Goal: Task Accomplishment & Management: Complete application form

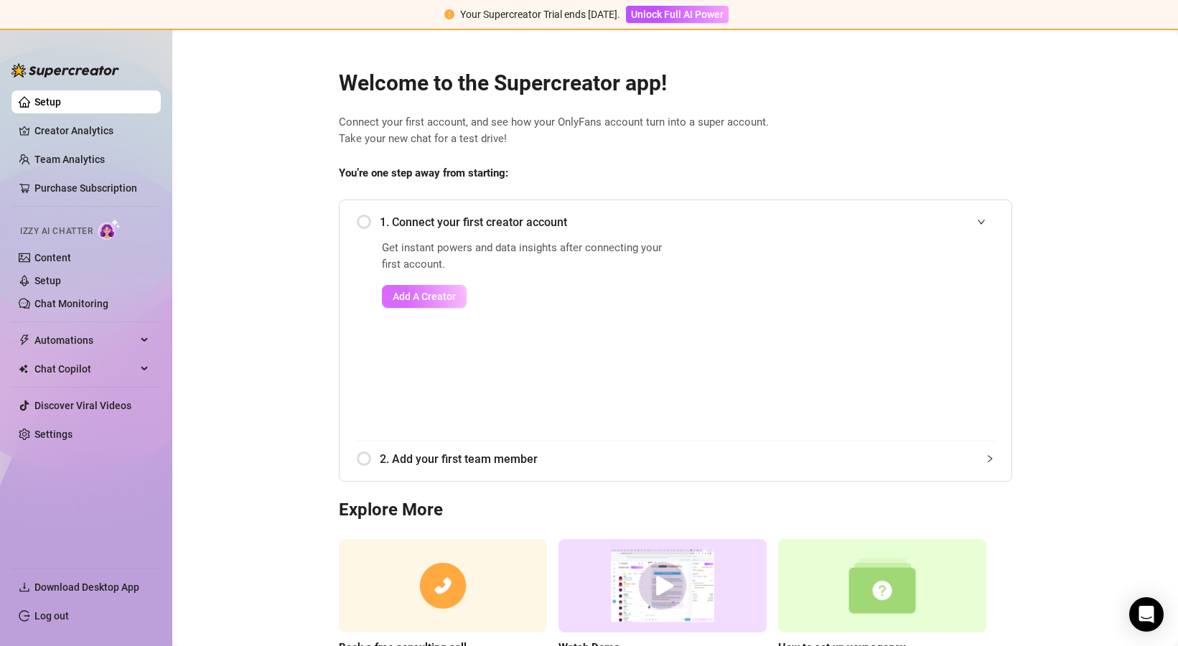
click at [422, 299] on span "Add A Creator" at bounding box center [424, 296] width 63 height 11
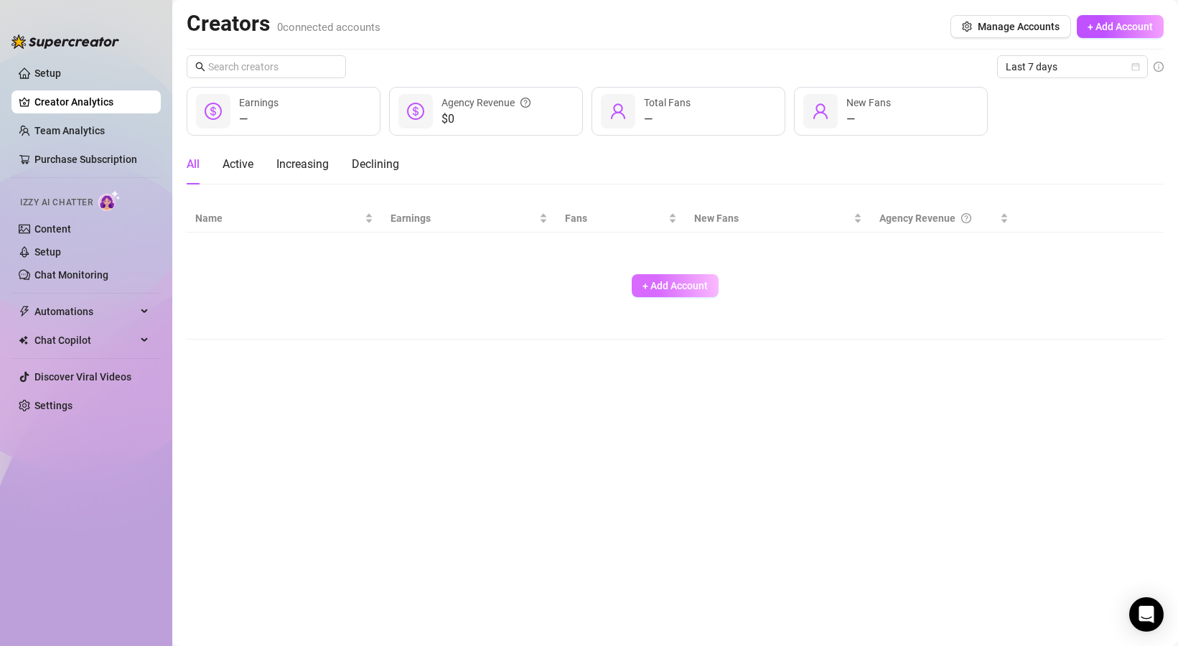
click at [670, 289] on span "+ Add Account" at bounding box center [674, 285] width 65 height 11
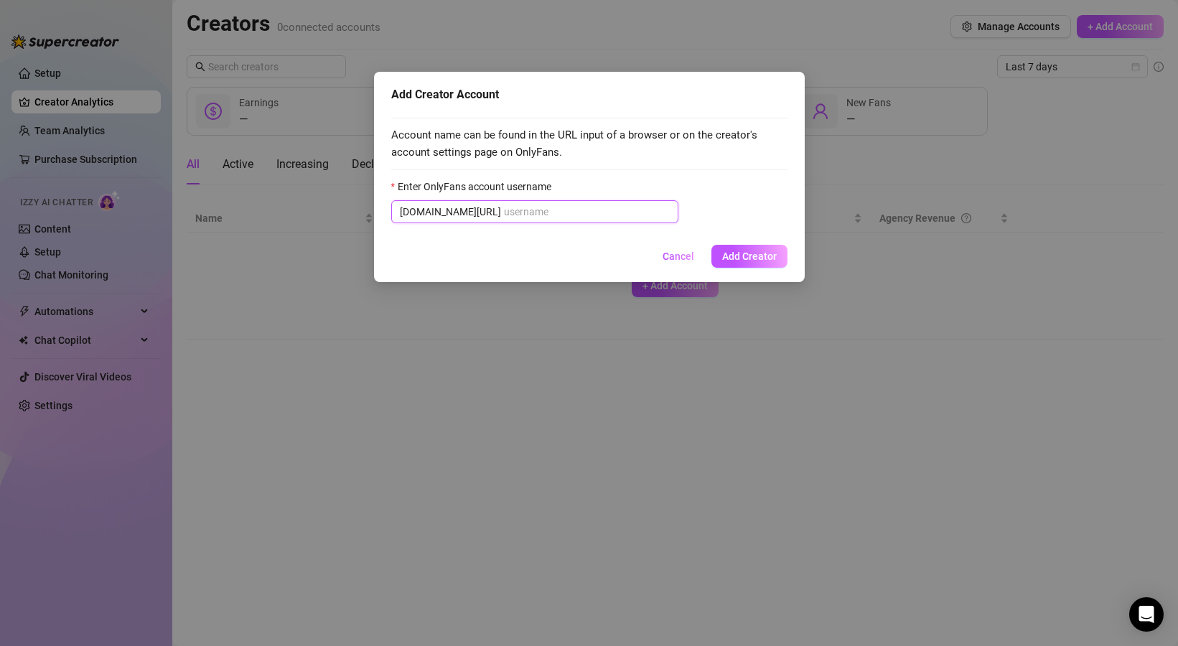
click at [604, 215] on input "Enter OnlyFans account username" at bounding box center [587, 212] width 166 height 16
paste input "alisssweet"
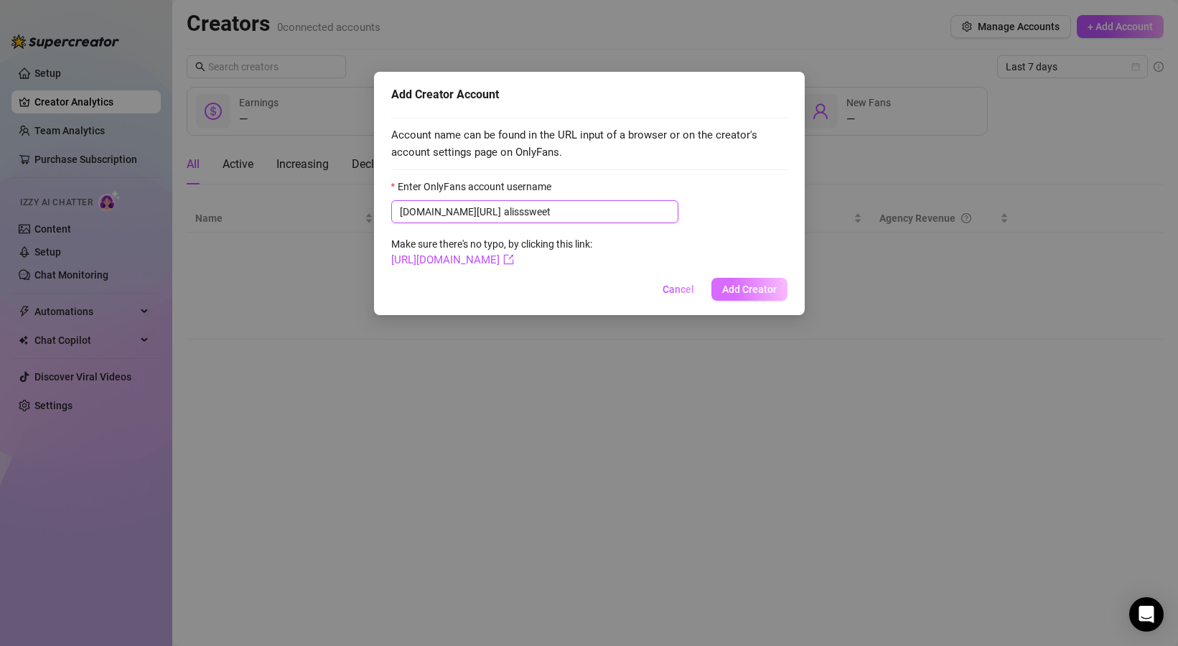
type input "alisssweet"
click at [753, 281] on button "Add Creator" at bounding box center [749, 289] width 76 height 23
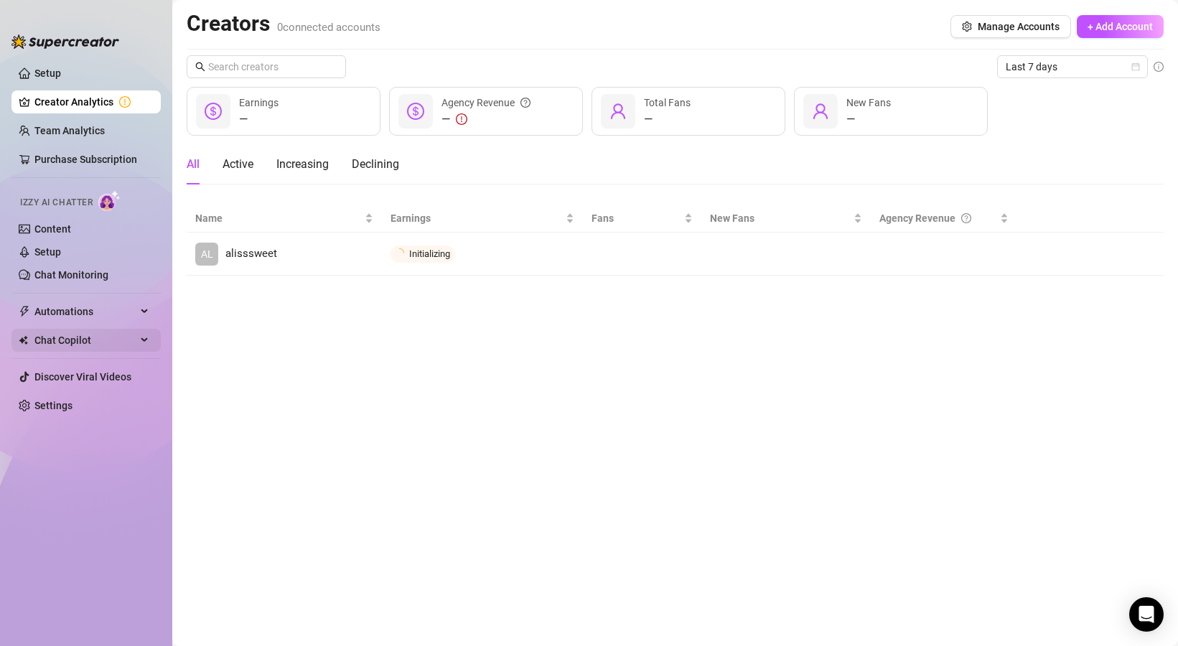
click at [101, 342] on span "Chat Copilot" at bounding box center [85, 340] width 102 height 23
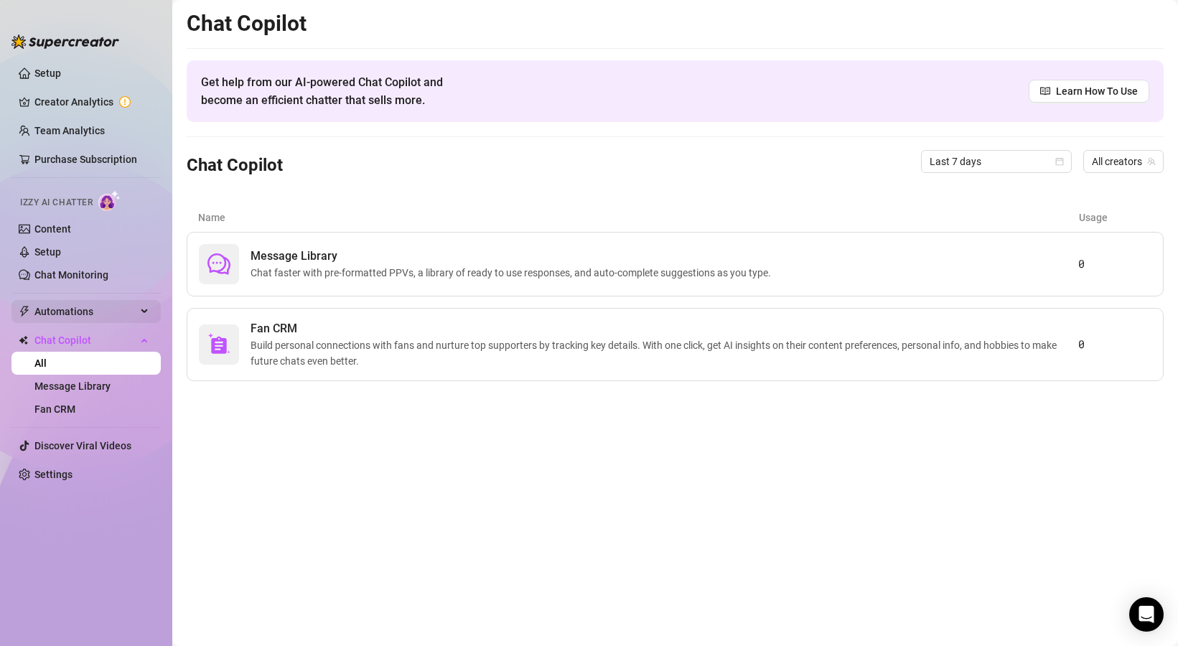
click at [70, 310] on span "Automations" at bounding box center [85, 311] width 102 height 23
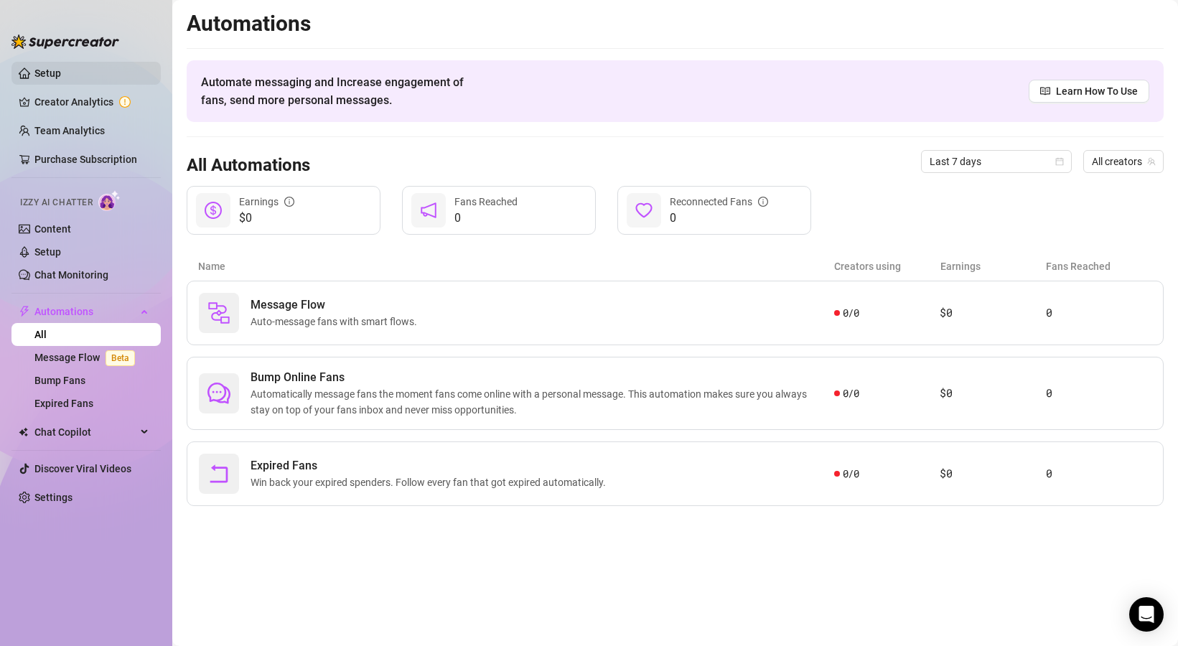
click at [57, 79] on link "Setup" at bounding box center [47, 72] width 27 height 11
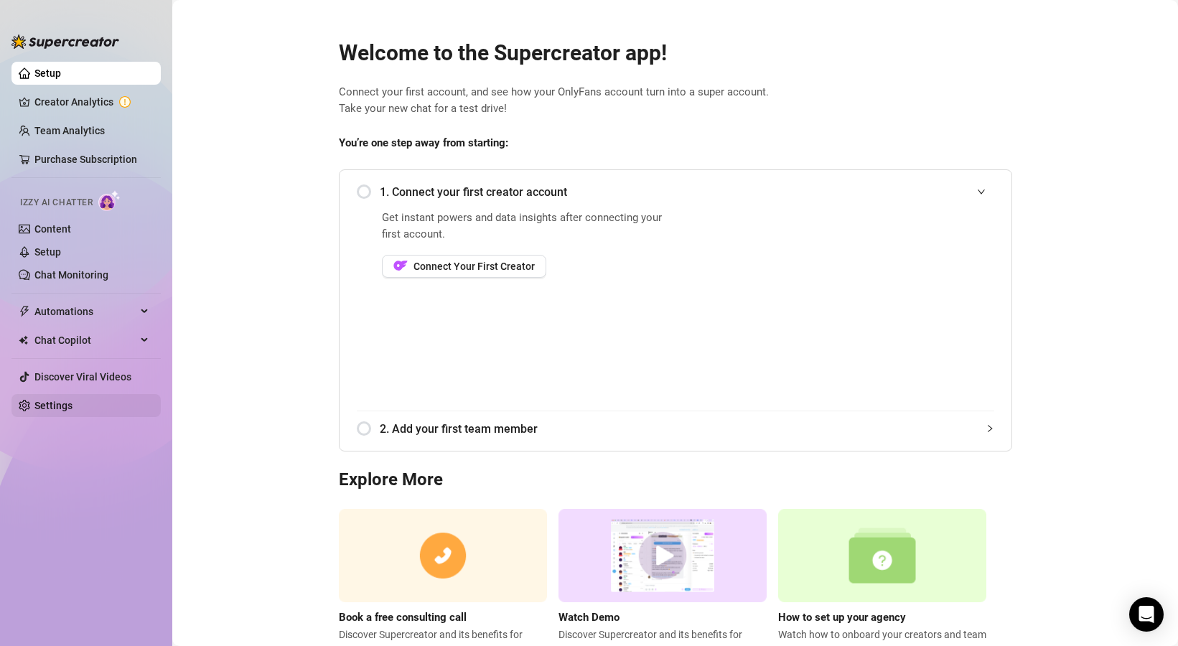
click at [60, 408] on link "Settings" at bounding box center [53, 405] width 38 height 11
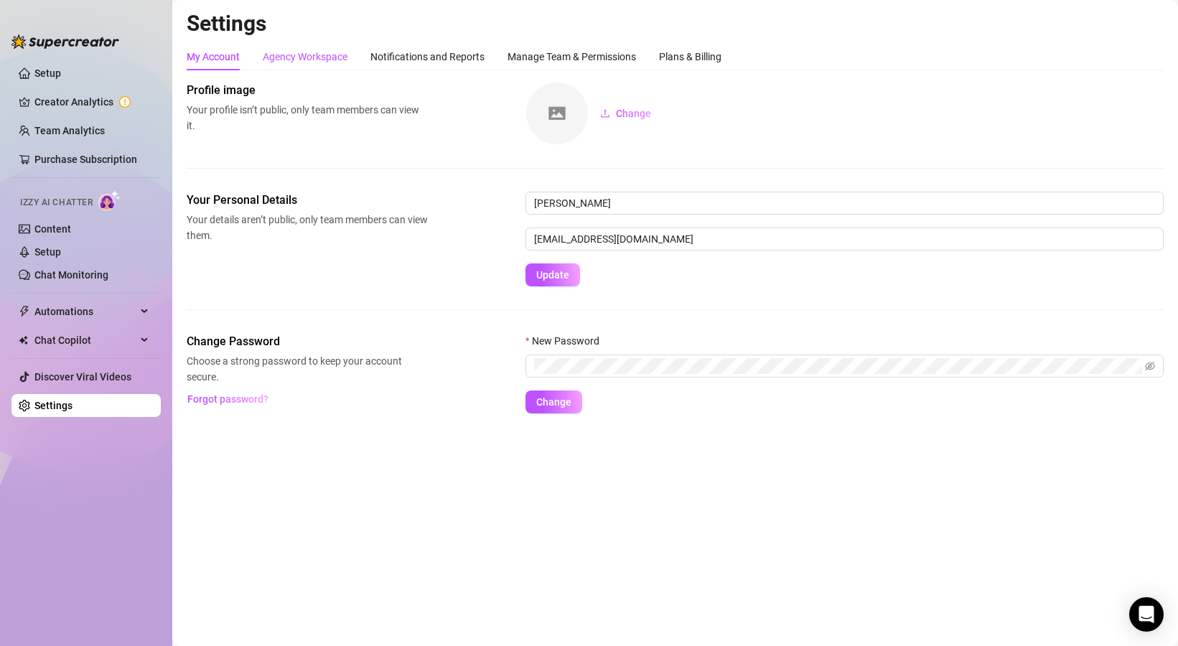
click at [286, 60] on div "Agency Workspace" at bounding box center [305, 57] width 85 height 16
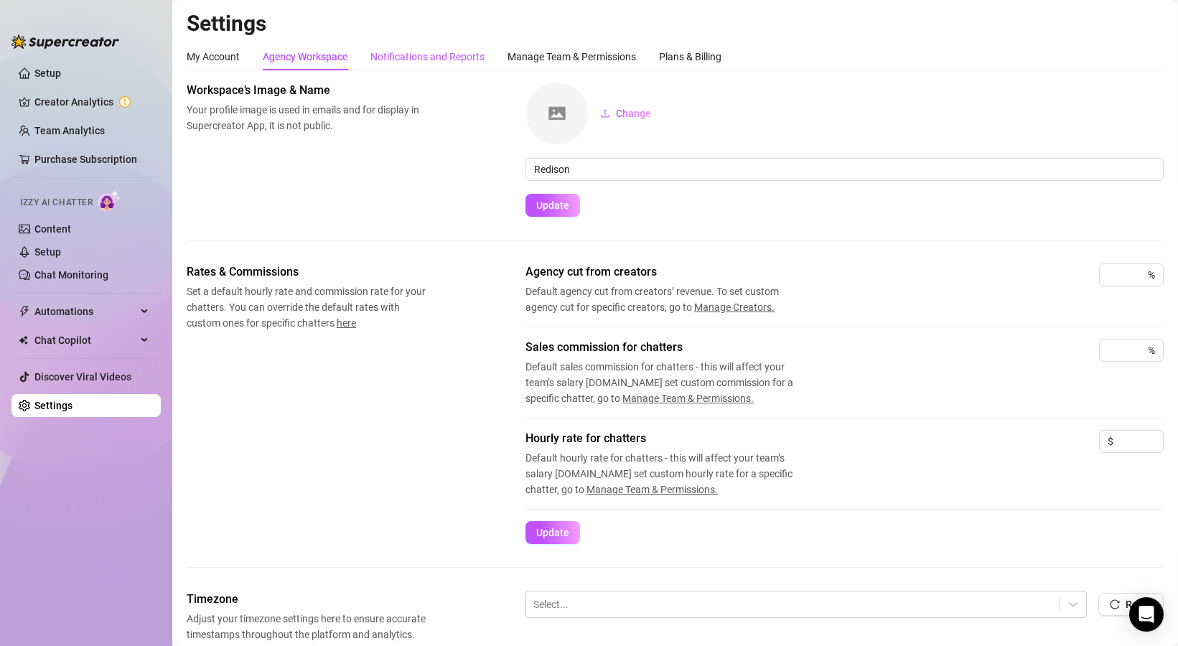
click at [393, 54] on div "Notifications and Reports" at bounding box center [427, 57] width 114 height 16
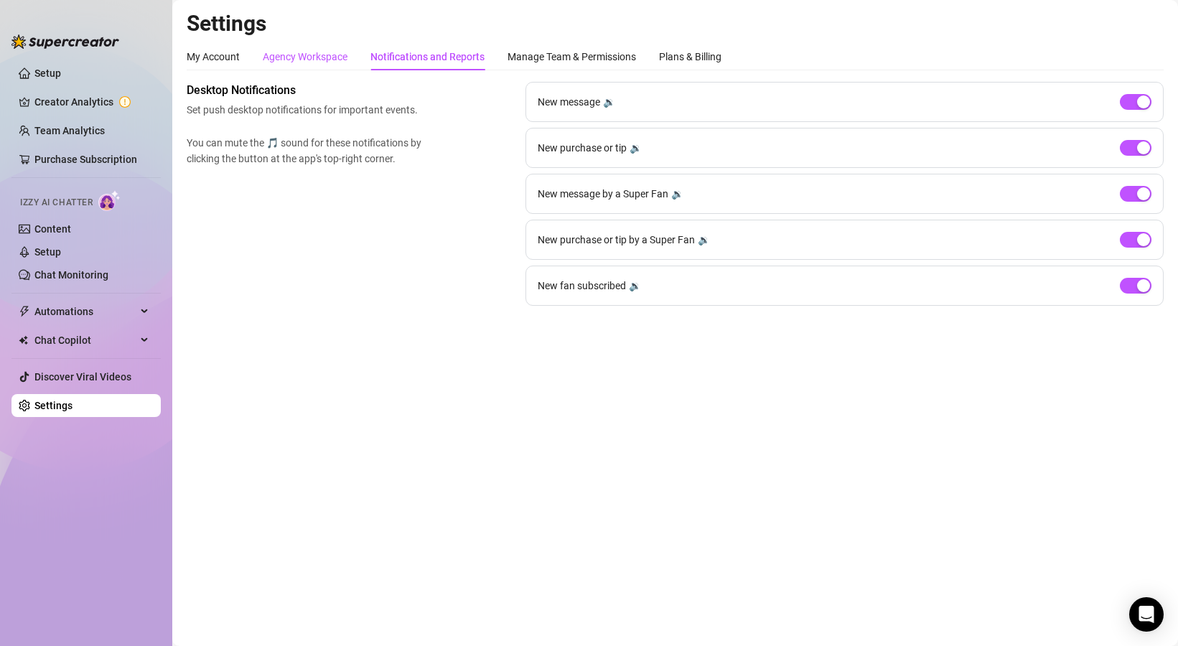
click at [338, 55] on div "Agency Workspace" at bounding box center [305, 57] width 85 height 16
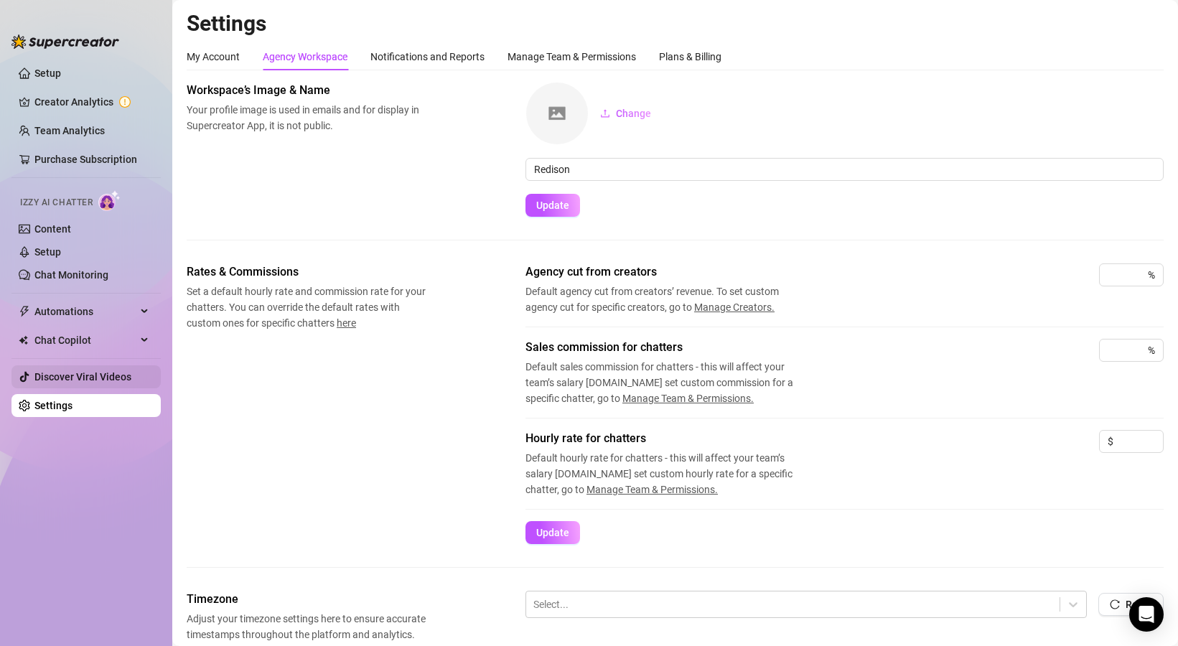
click at [50, 380] on link "Discover Viral Videos" at bounding box center [82, 376] width 97 height 11
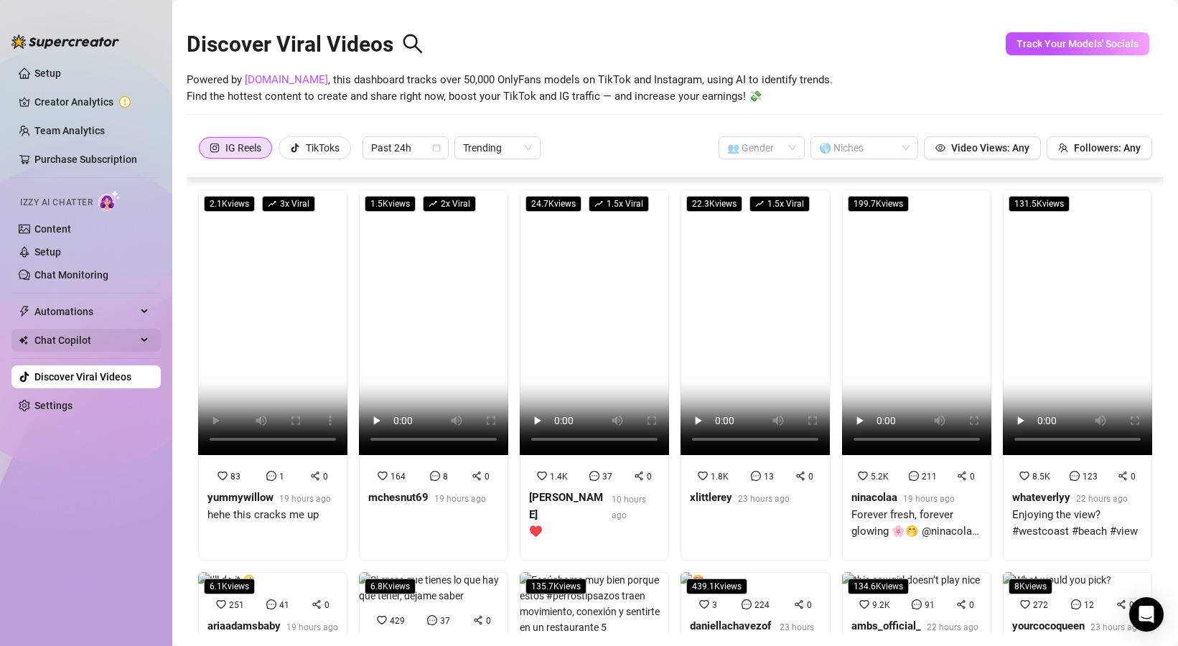
click at [55, 334] on span "Chat Copilot" at bounding box center [85, 340] width 102 height 23
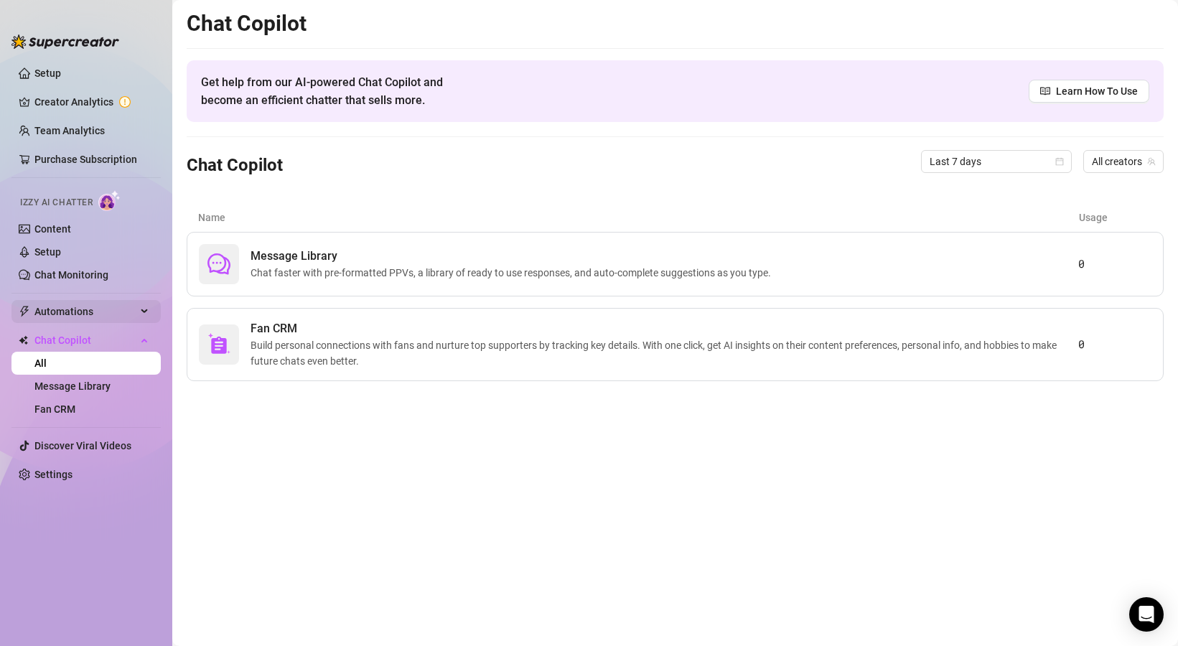
click at [70, 306] on span "Automations" at bounding box center [85, 311] width 102 height 23
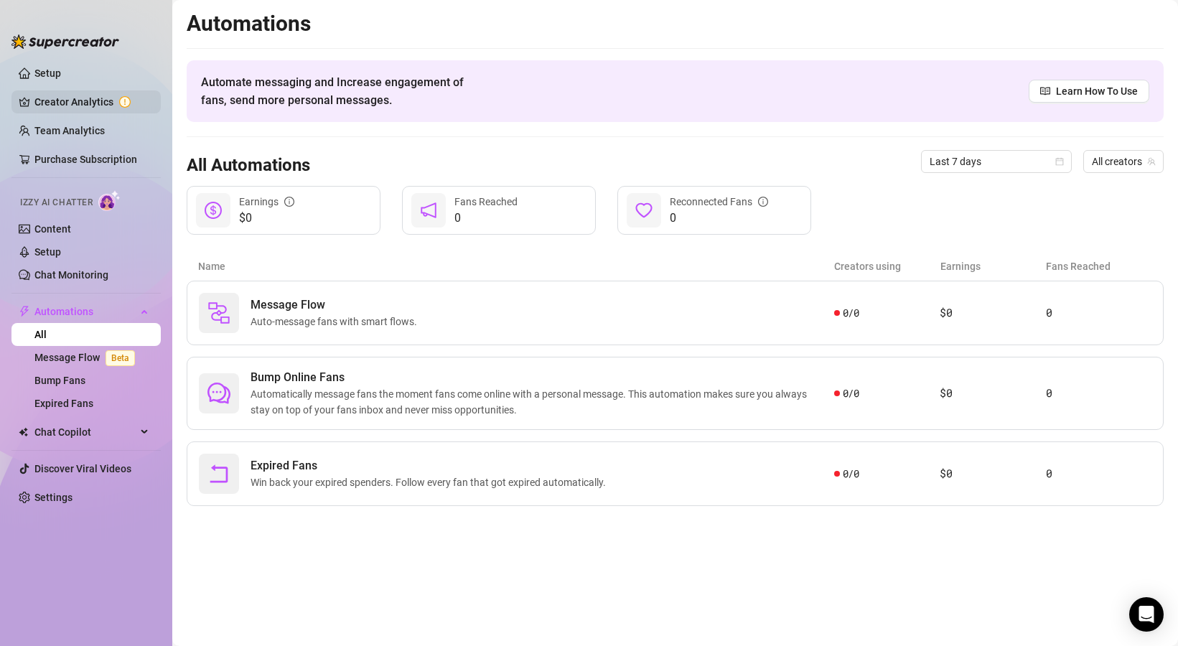
click at [75, 96] on link "Creator Analytics" at bounding box center [91, 101] width 115 height 23
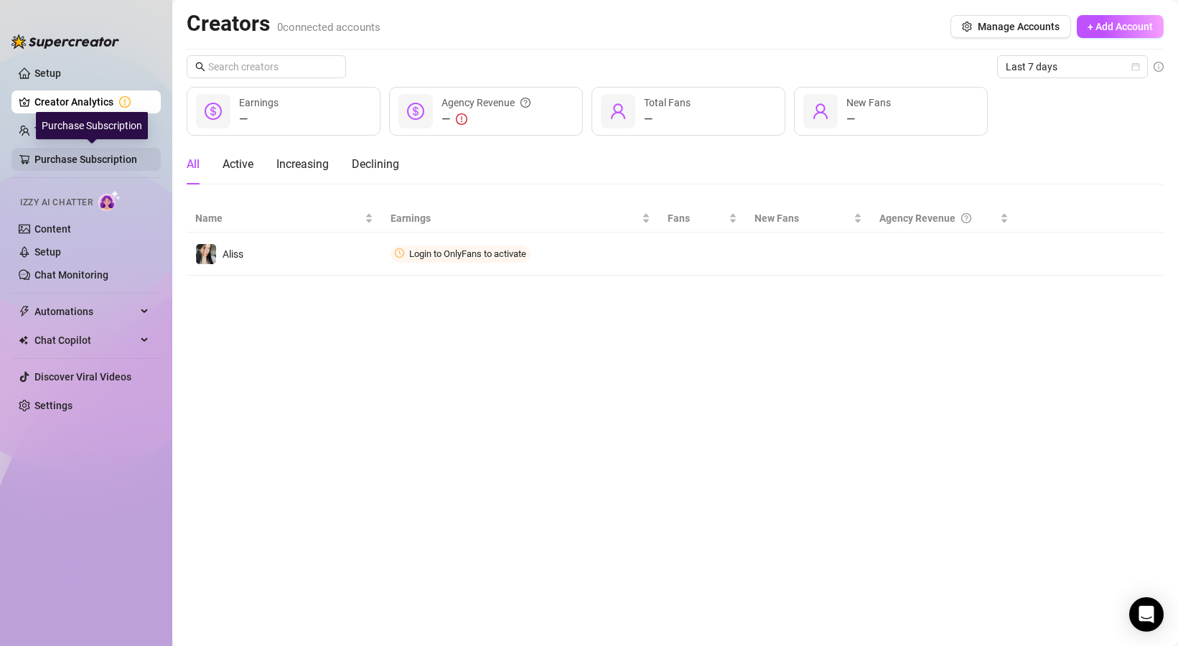
click at [65, 151] on link "Purchase Subscription" at bounding box center [91, 159] width 115 height 23
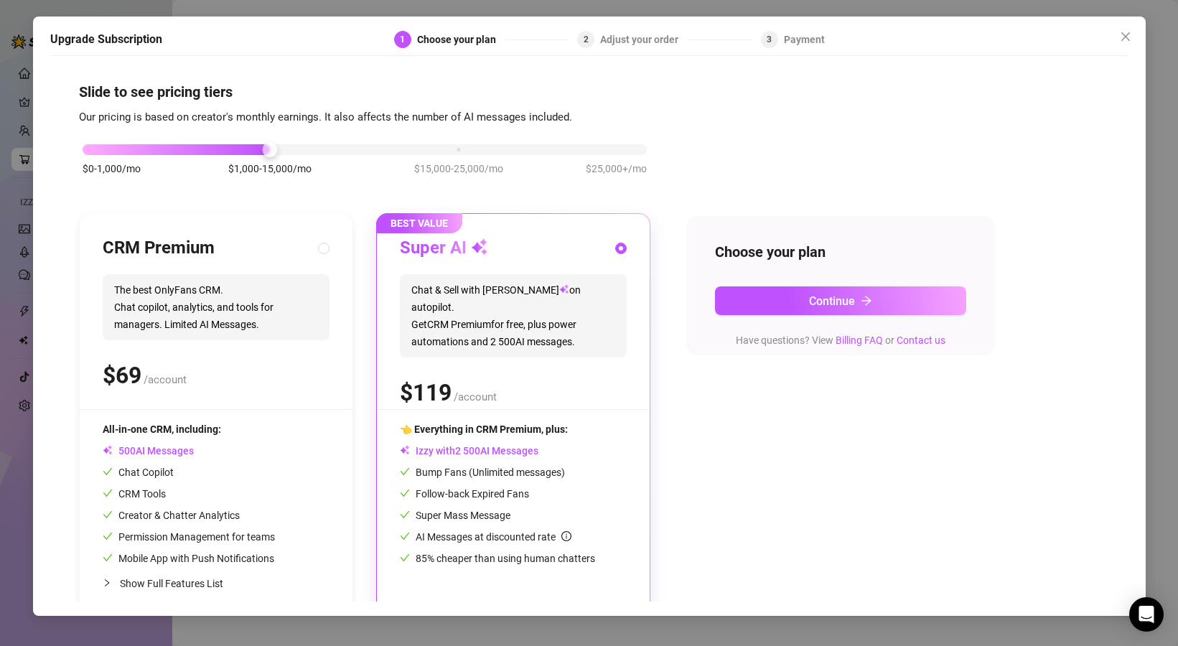
click at [265, 301] on span "The best OnlyFans CRM. Chat copilot, analytics, and tools for managers. Limited…" at bounding box center [216, 307] width 227 height 66
radio input "true"
radio input "false"
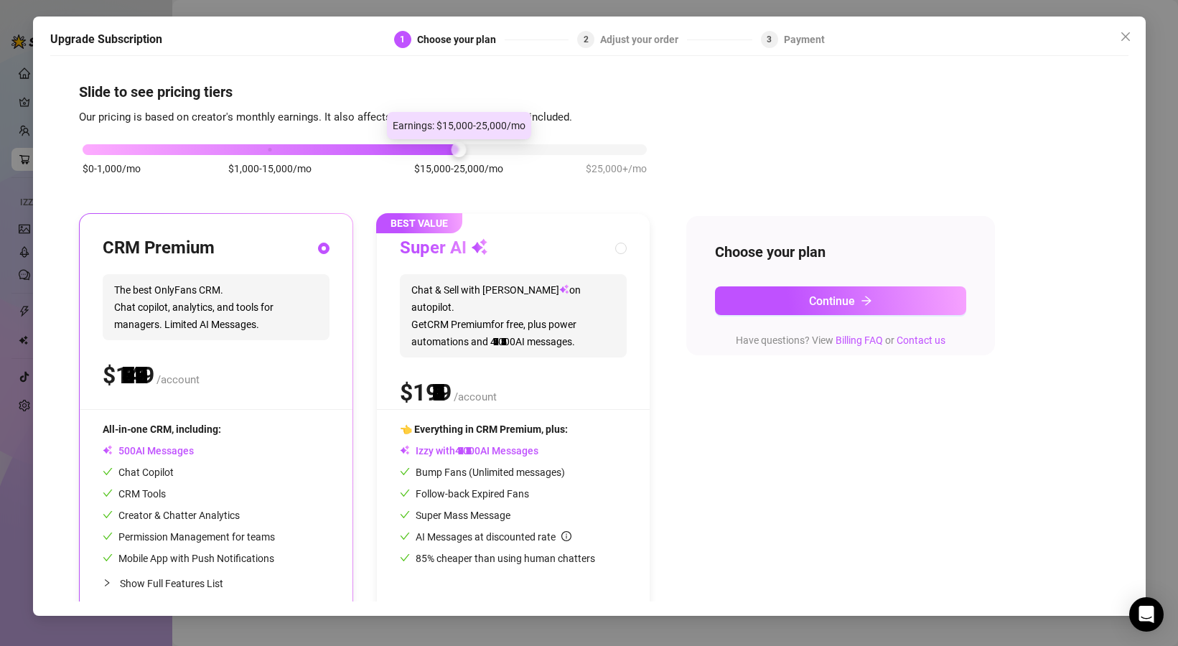
click at [439, 147] on div "$0-1,000/mo $1,000-15,000/mo $15,000-25,000/mo $25,000+/mo" at bounding box center [365, 145] width 564 height 9
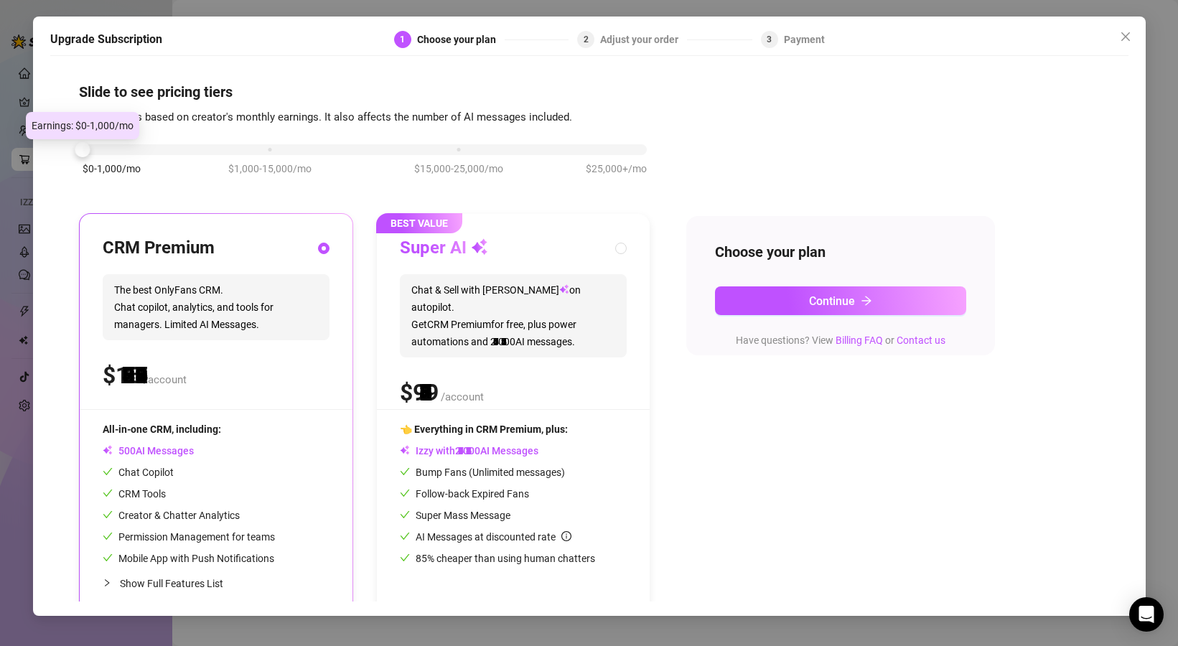
drag, startPoint x: 446, startPoint y: 147, endPoint x: 146, endPoint y: 147, distance: 300.8
click at [146, 147] on div "$0-1,000/mo $1,000-15,000/mo $15,000-25,000/mo $25,000+/mo" at bounding box center [365, 145] width 564 height 9
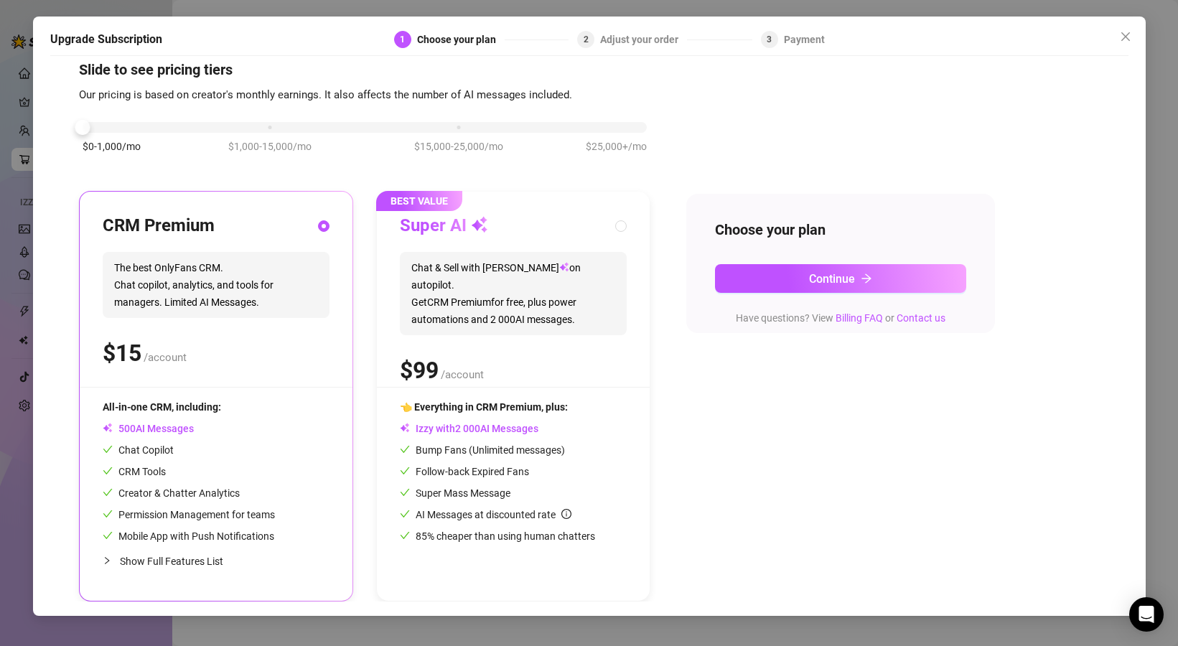
scroll to position [17, 0]
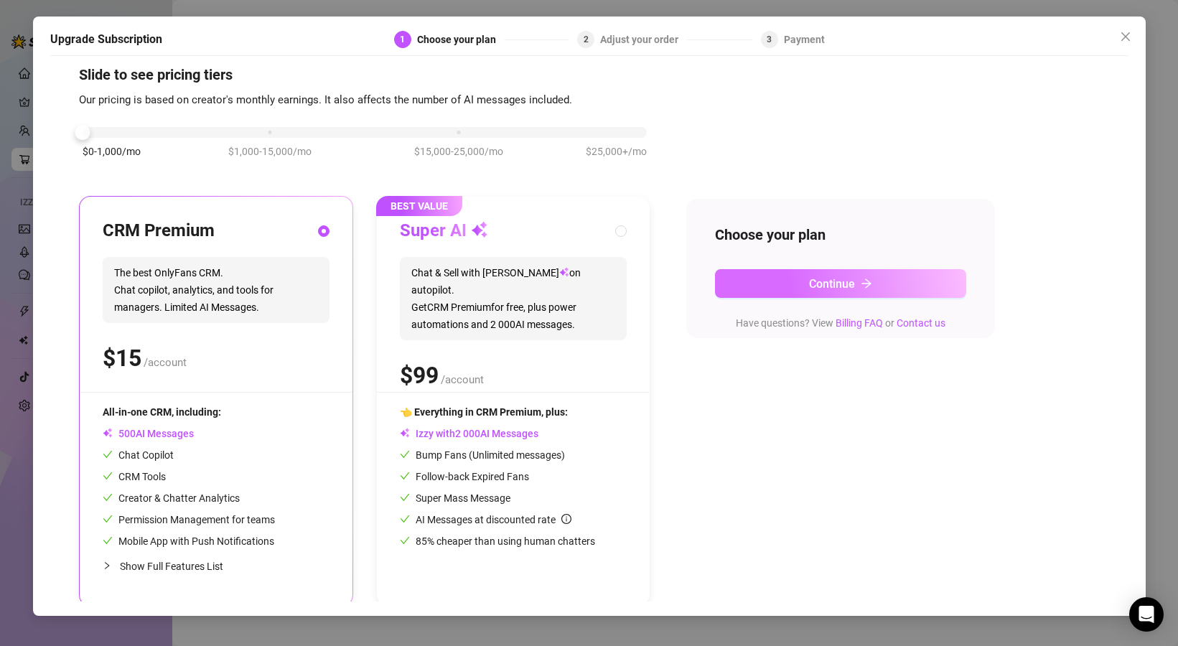
click at [925, 282] on button "Continue" at bounding box center [840, 283] width 251 height 29
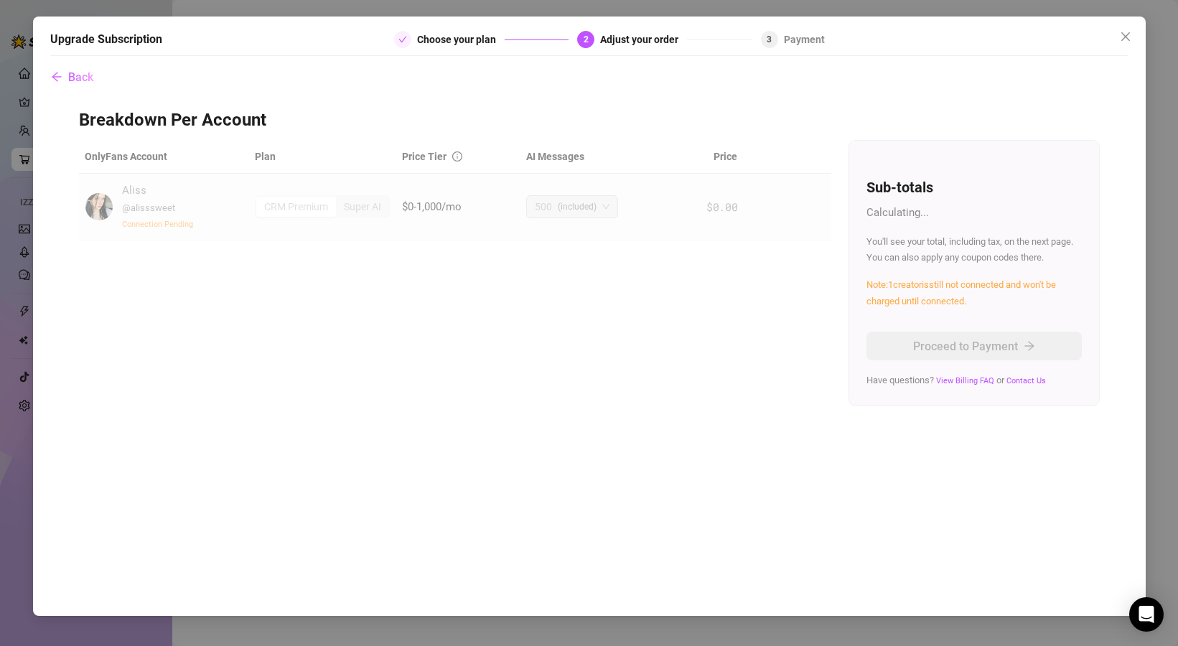
scroll to position [0, 0]
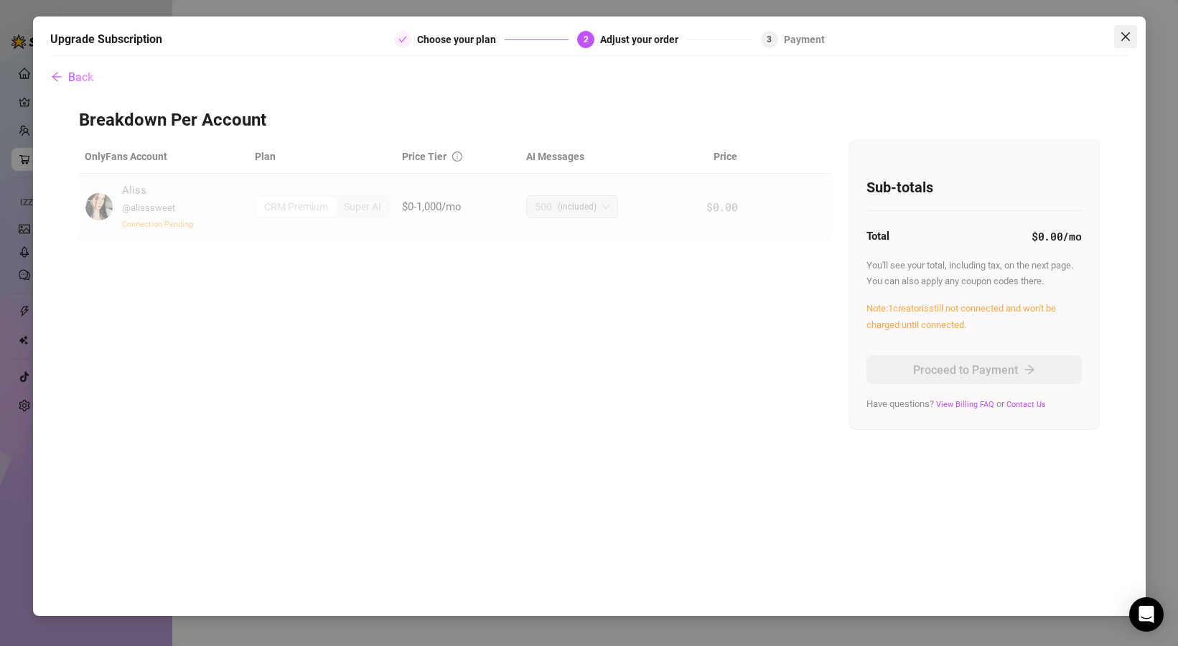
click at [1136, 45] on button "Close" at bounding box center [1125, 36] width 23 height 23
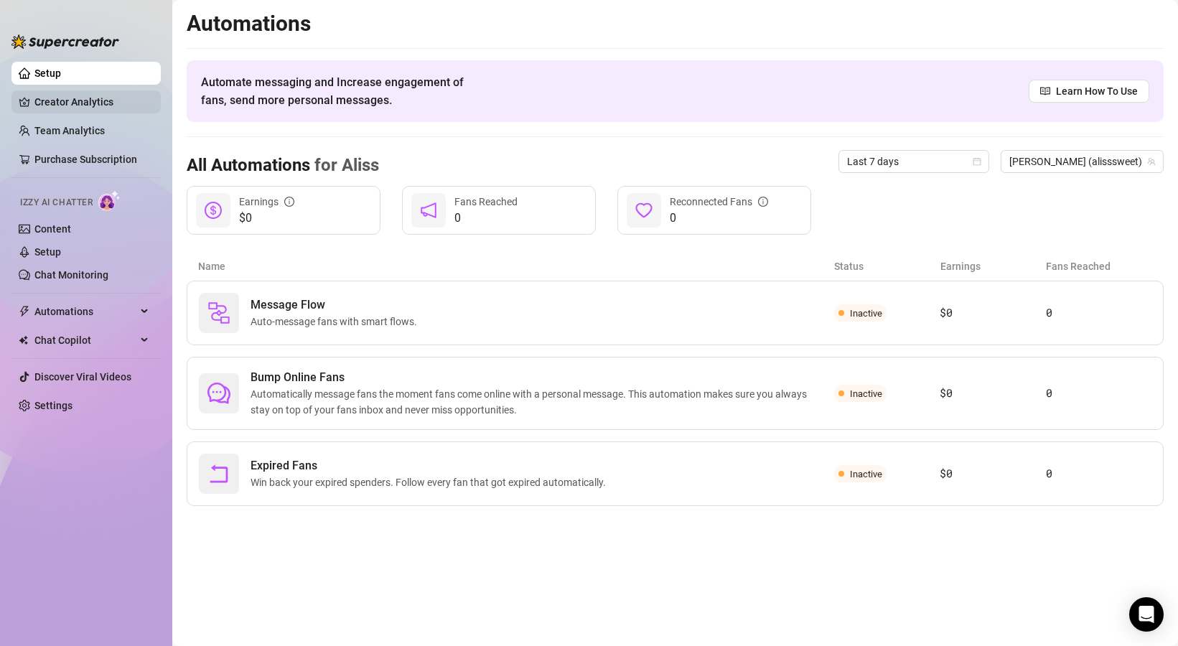
click at [95, 105] on link "Creator Analytics" at bounding box center [91, 101] width 115 height 23
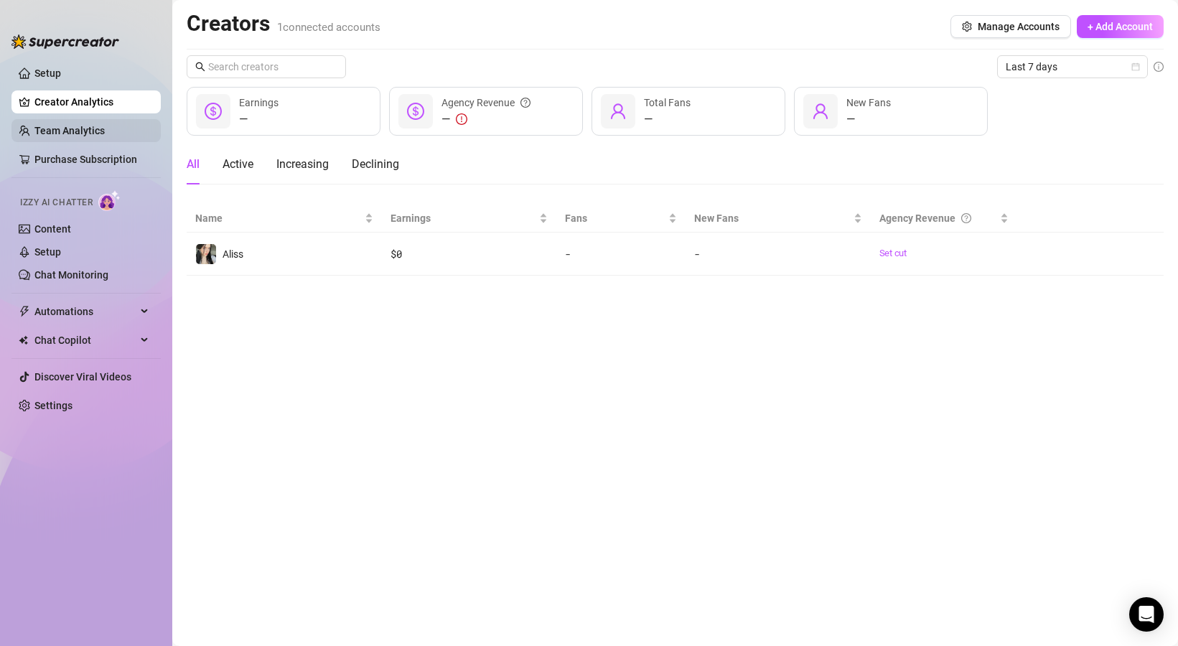
click at [74, 136] on link "Team Analytics" at bounding box center [69, 130] width 70 height 11
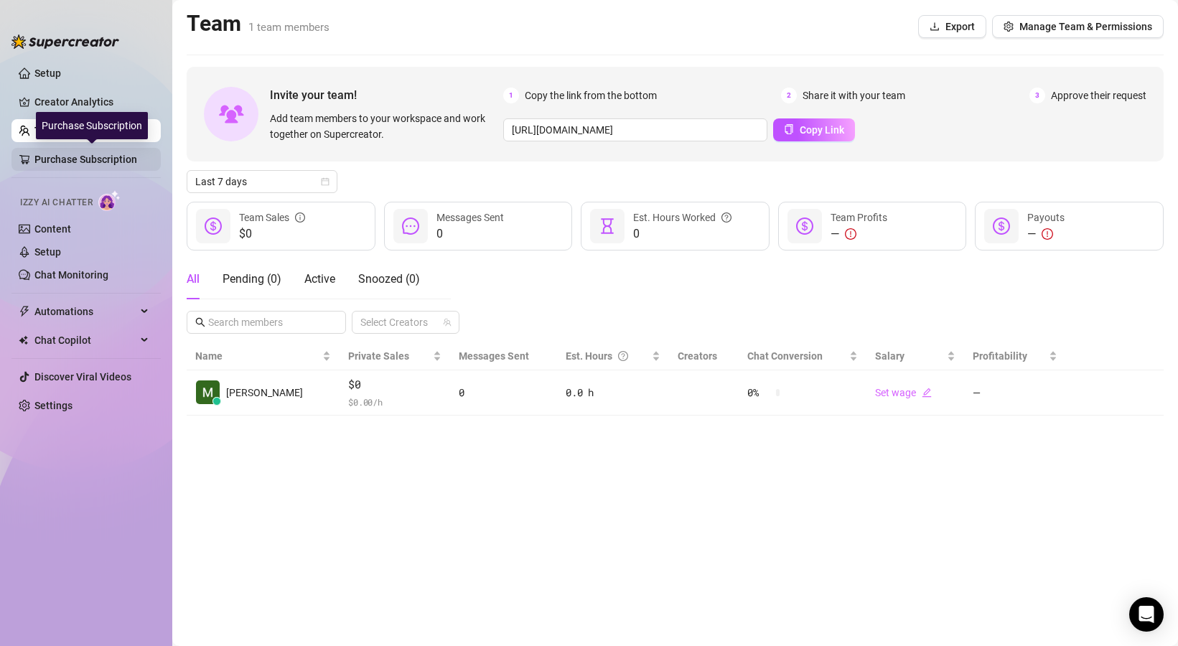
click at [34, 155] on link "Purchase Subscription" at bounding box center [91, 159] width 115 height 23
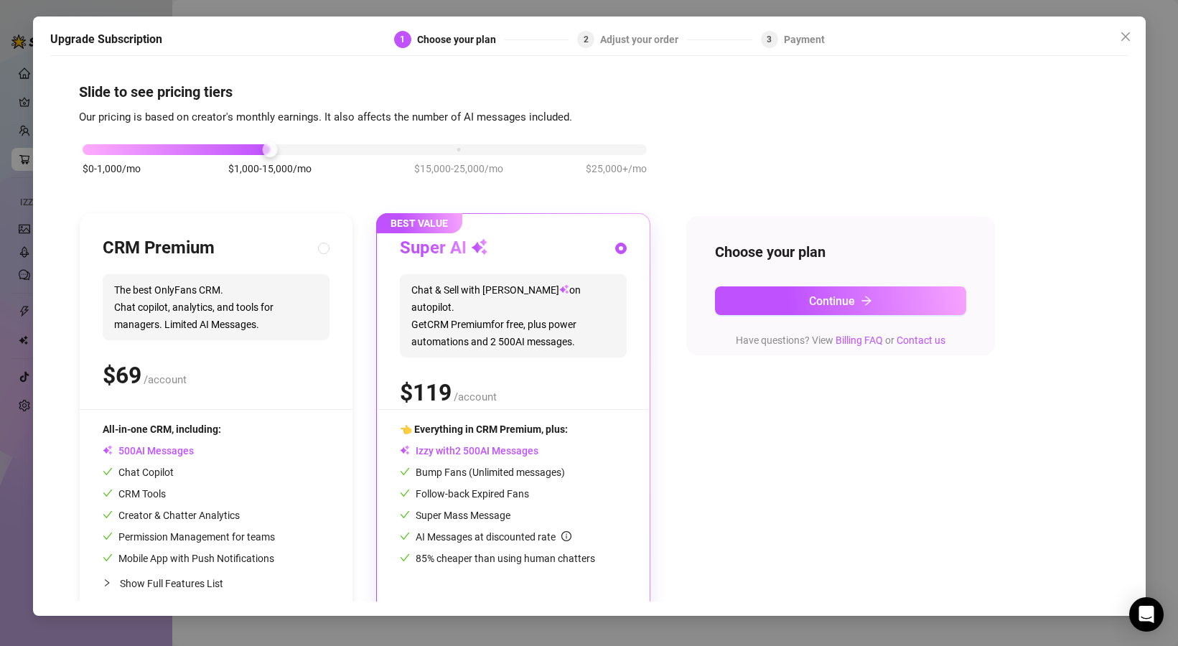
click at [24, 179] on div "Upgrade Subscription 1 Choose your plan 2 Adjust your order 3 Payment Slide to …" at bounding box center [589, 323] width 1178 height 646
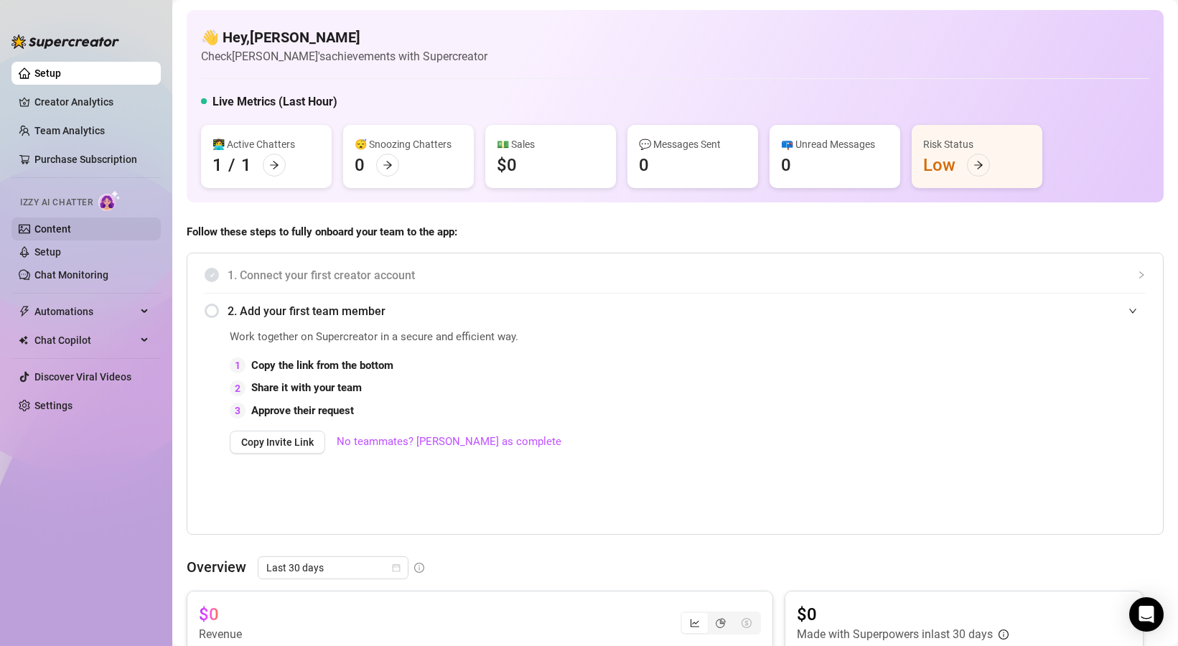
click at [67, 230] on link "Content" at bounding box center [52, 228] width 37 height 11
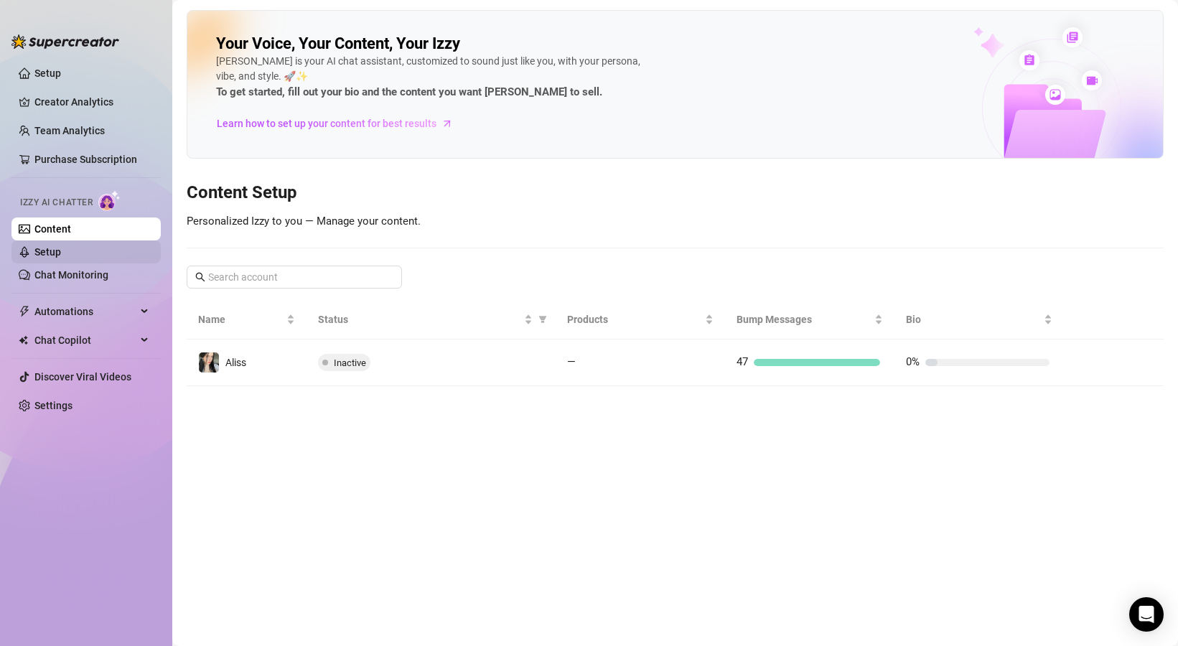
click at [61, 258] on link "Setup" at bounding box center [47, 251] width 27 height 11
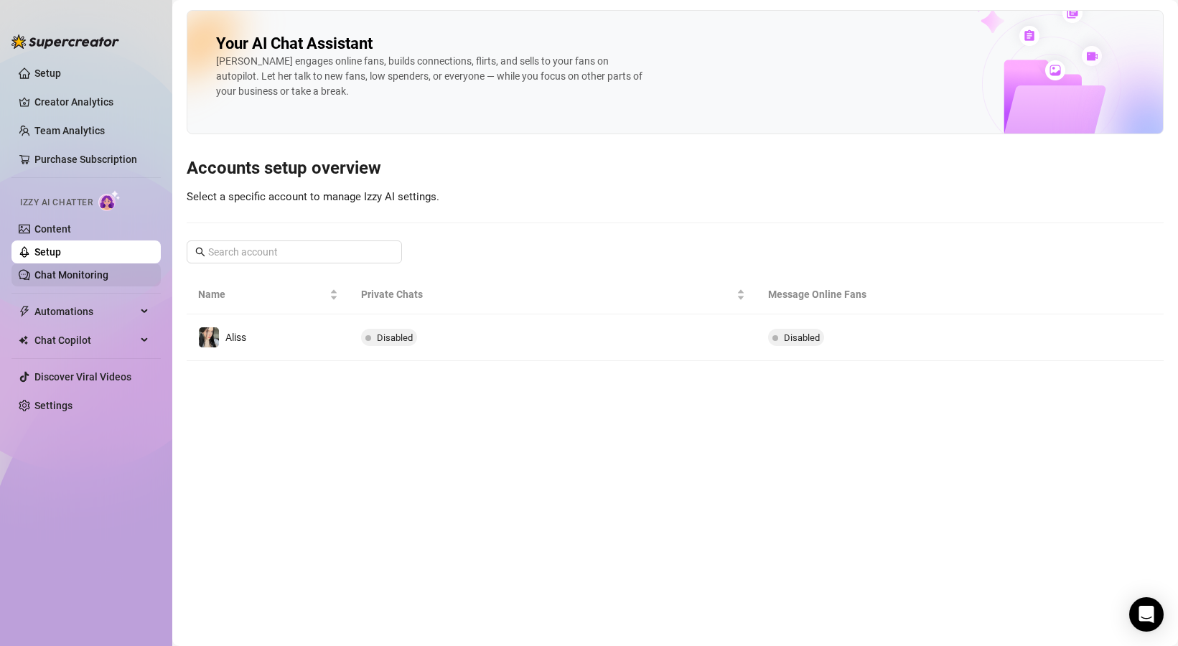
click at [67, 281] on link "Chat Monitoring" at bounding box center [71, 274] width 74 height 11
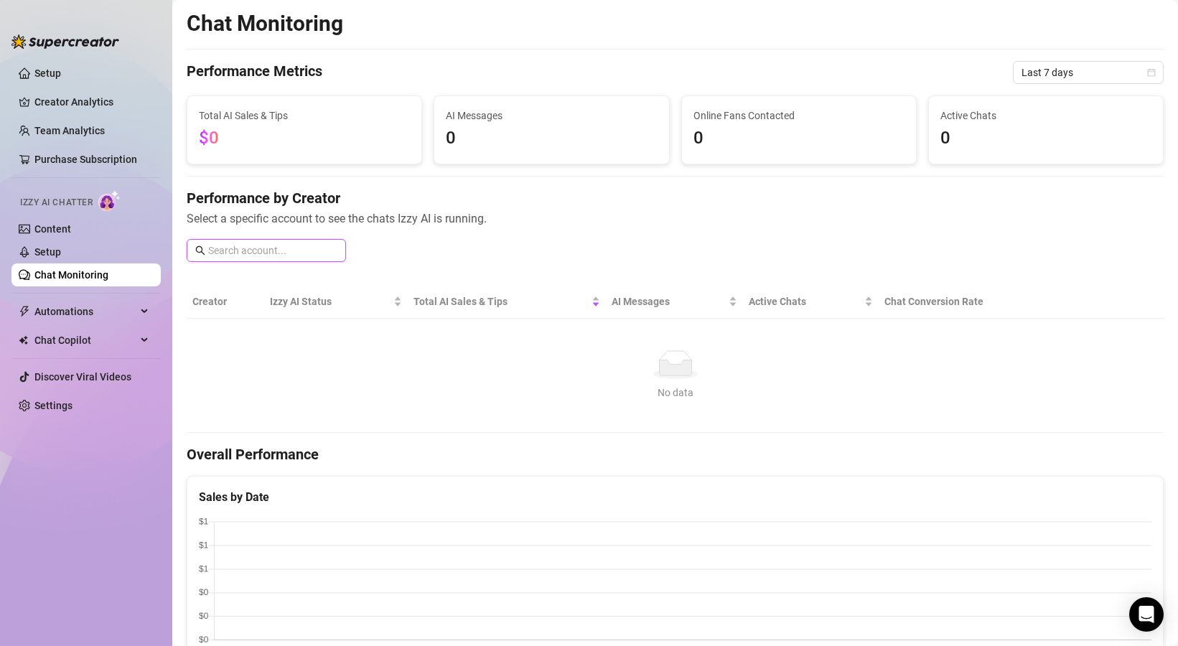
click at [218, 250] on input "text" at bounding box center [272, 251] width 129 height 16
click at [287, 200] on h4 "Performance by Creator" at bounding box center [675, 198] width 977 height 20
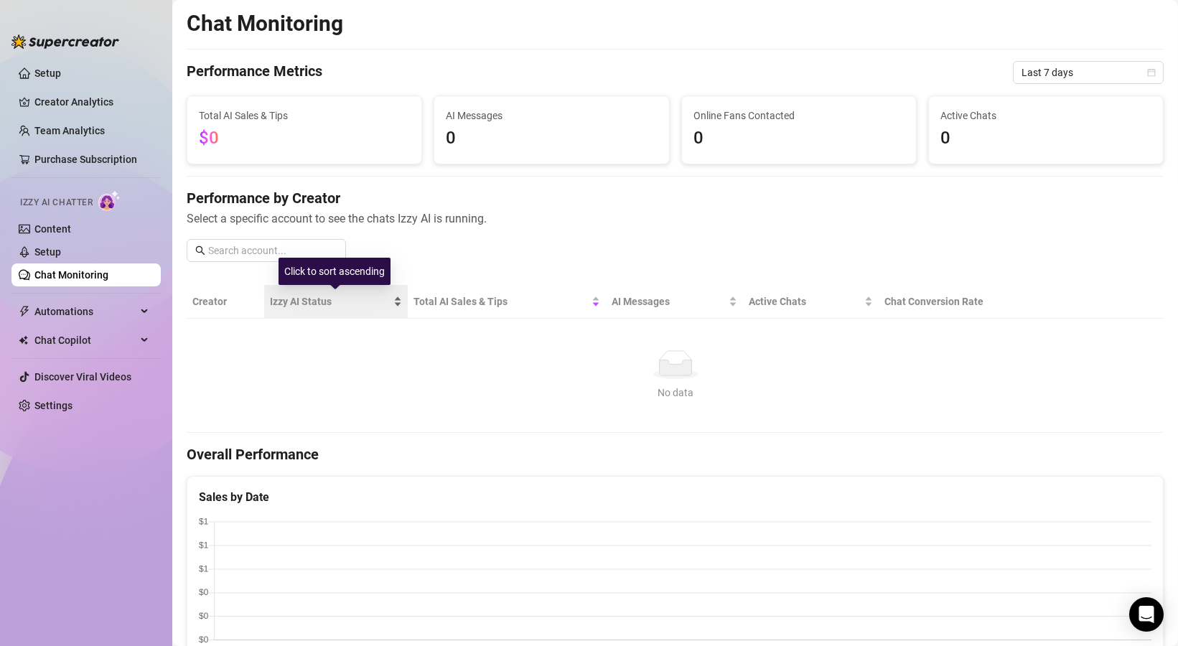
click at [320, 295] on span "Izzy AI Status" at bounding box center [330, 302] width 121 height 16
click at [92, 307] on span "Automations" at bounding box center [85, 311] width 102 height 23
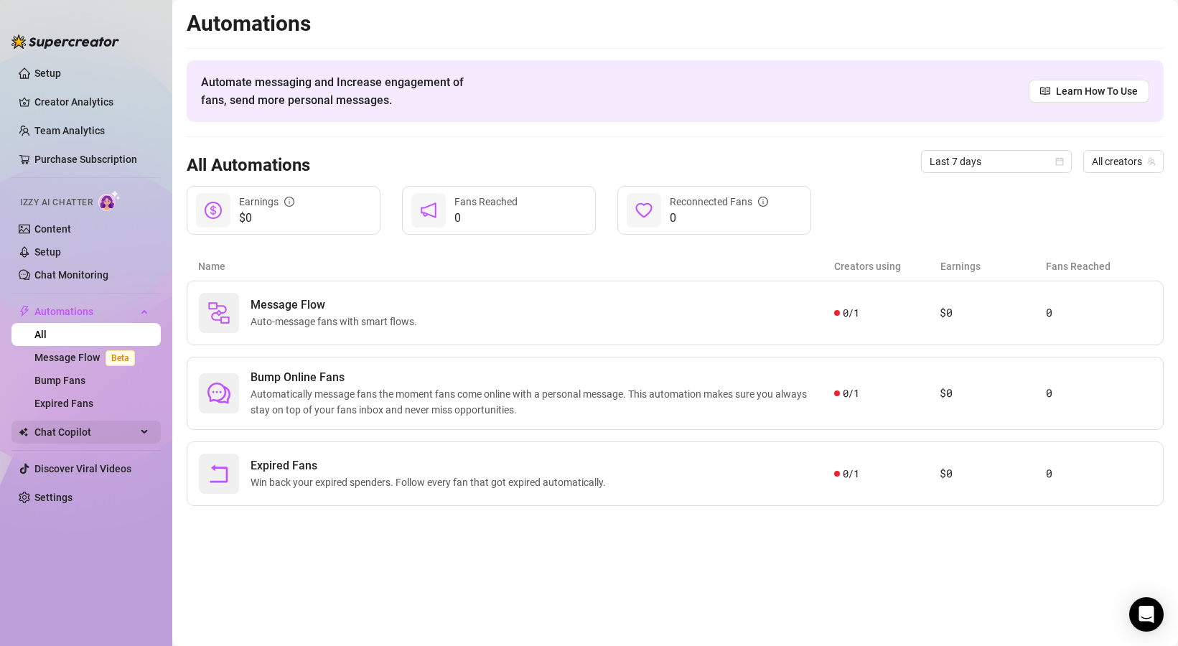
click at [74, 431] on span "Chat Copilot" at bounding box center [85, 432] width 102 height 23
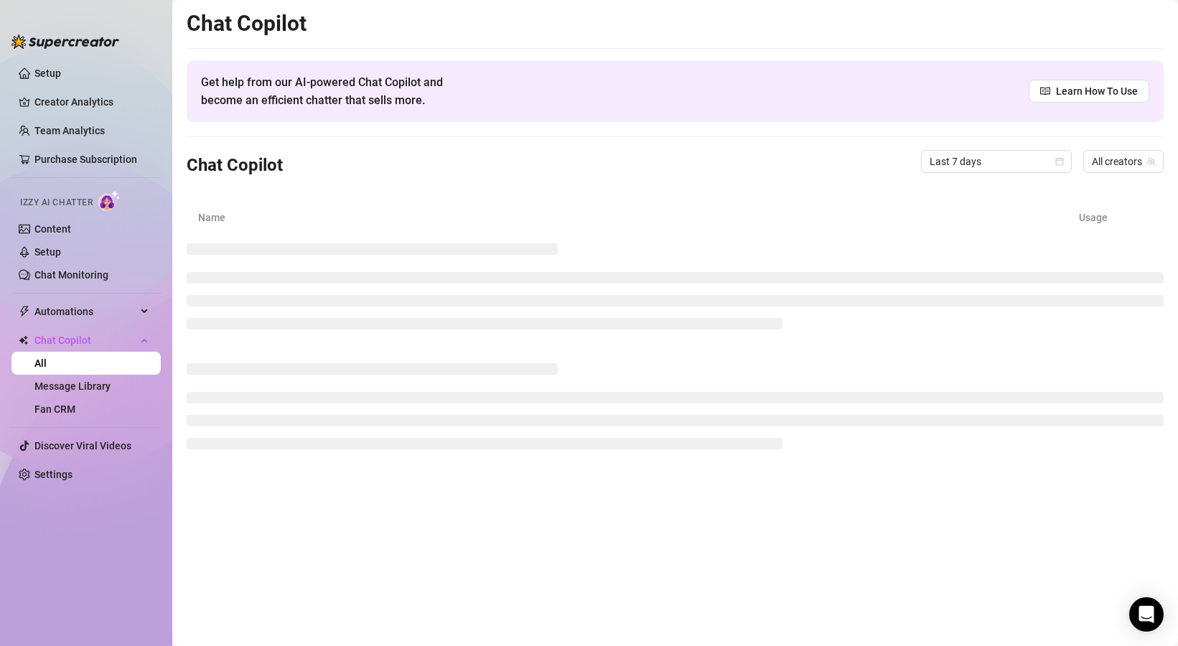
click at [75, 200] on span "Izzy AI Chatter" at bounding box center [56, 203] width 72 height 14
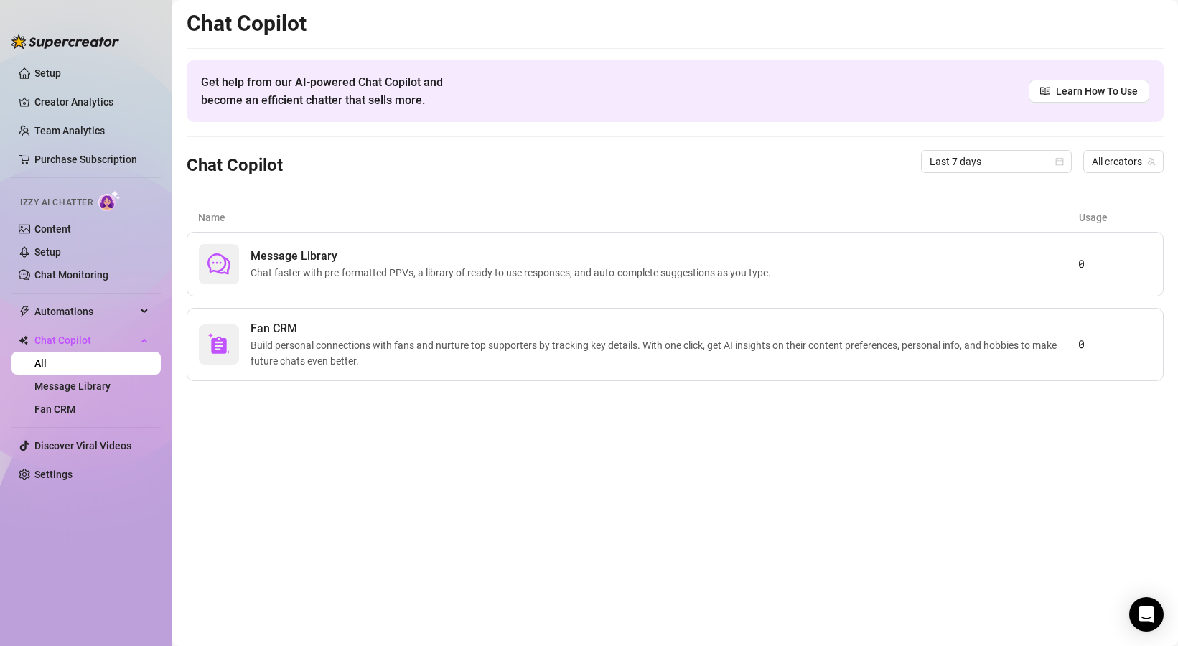
click at [112, 195] on img at bounding box center [109, 200] width 22 height 21
click at [112, 200] on img at bounding box center [109, 200] width 22 height 21
click at [71, 223] on link "Content" at bounding box center [52, 228] width 37 height 11
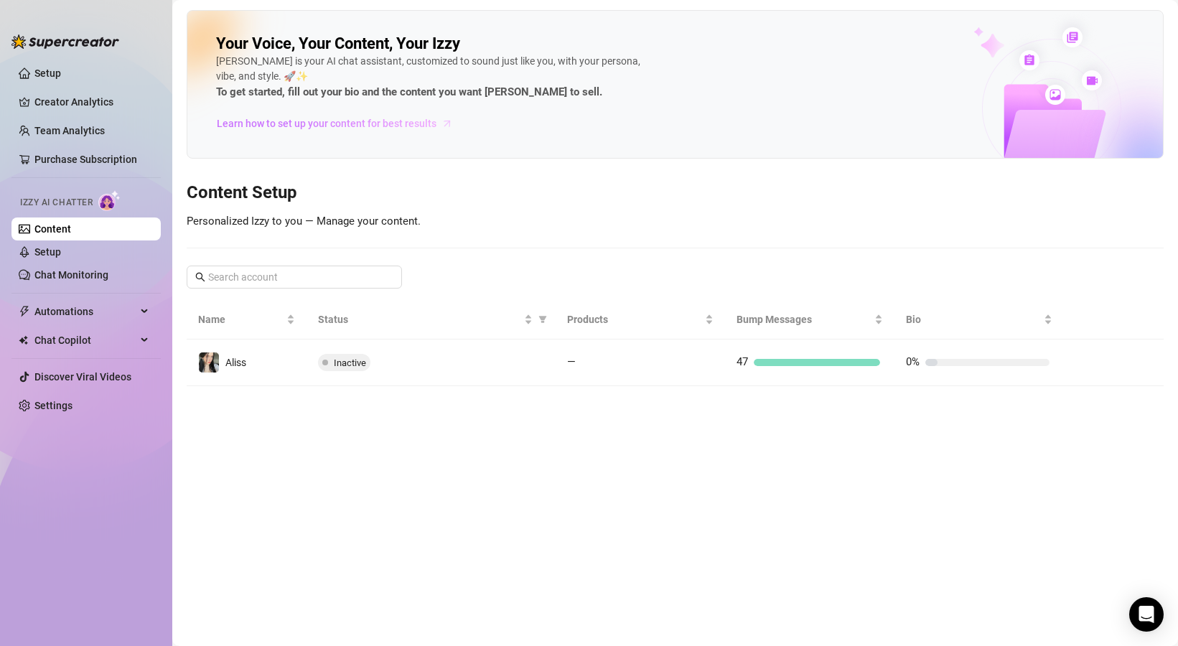
click at [321, 123] on span "Learn how to set up your content for best results" at bounding box center [327, 124] width 220 height 16
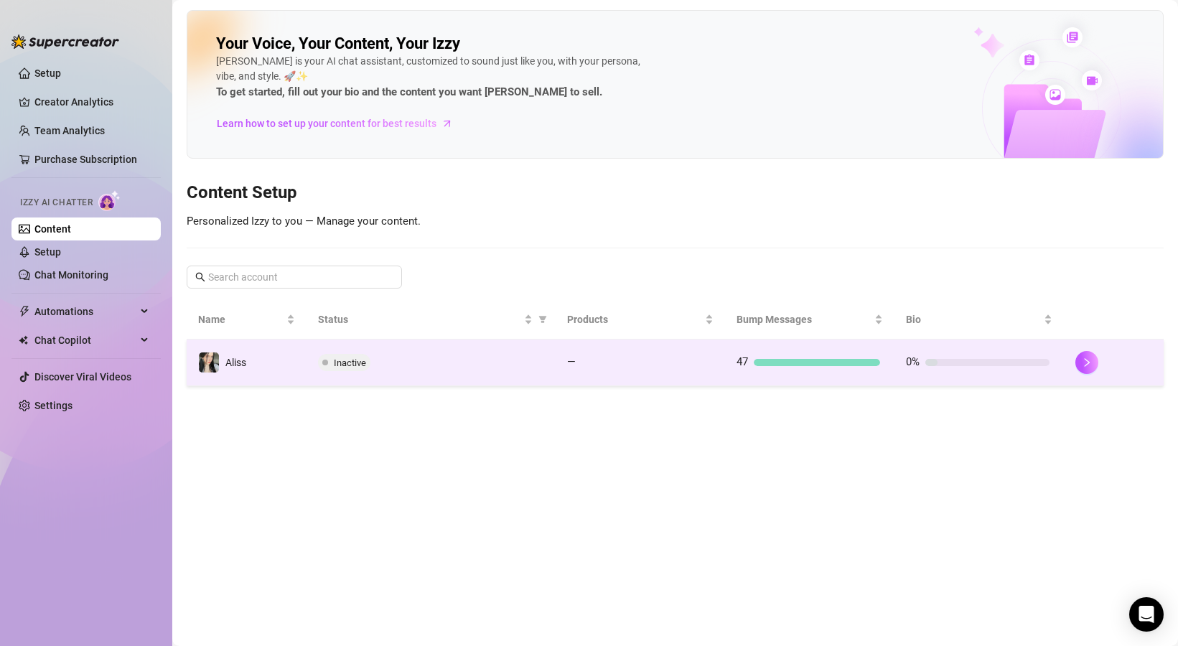
click at [683, 383] on td "—" at bounding box center [640, 363] width 169 height 47
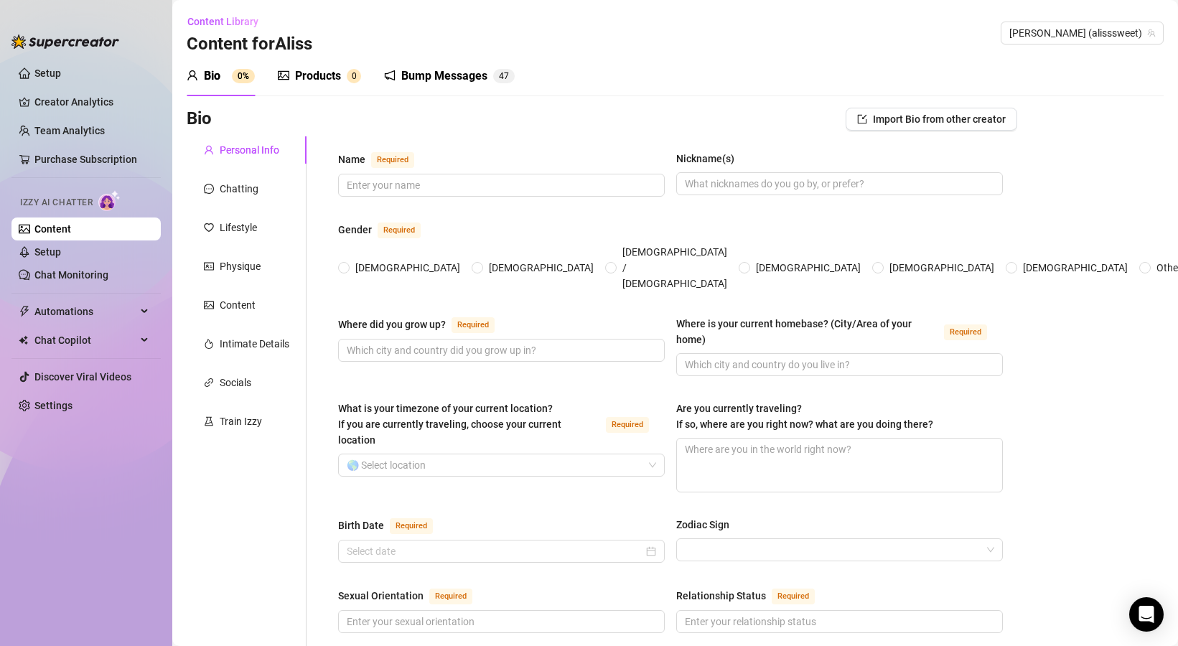
click at [251, 146] on div "Personal Info" at bounding box center [250, 150] width 60 height 16
click at [364, 176] on span at bounding box center [501, 185] width 327 height 23
type input "Aliss"
click at [517, 339] on span at bounding box center [501, 350] width 327 height 23
click at [365, 260] on span "[DEMOGRAPHIC_DATA]" at bounding box center [408, 268] width 116 height 16
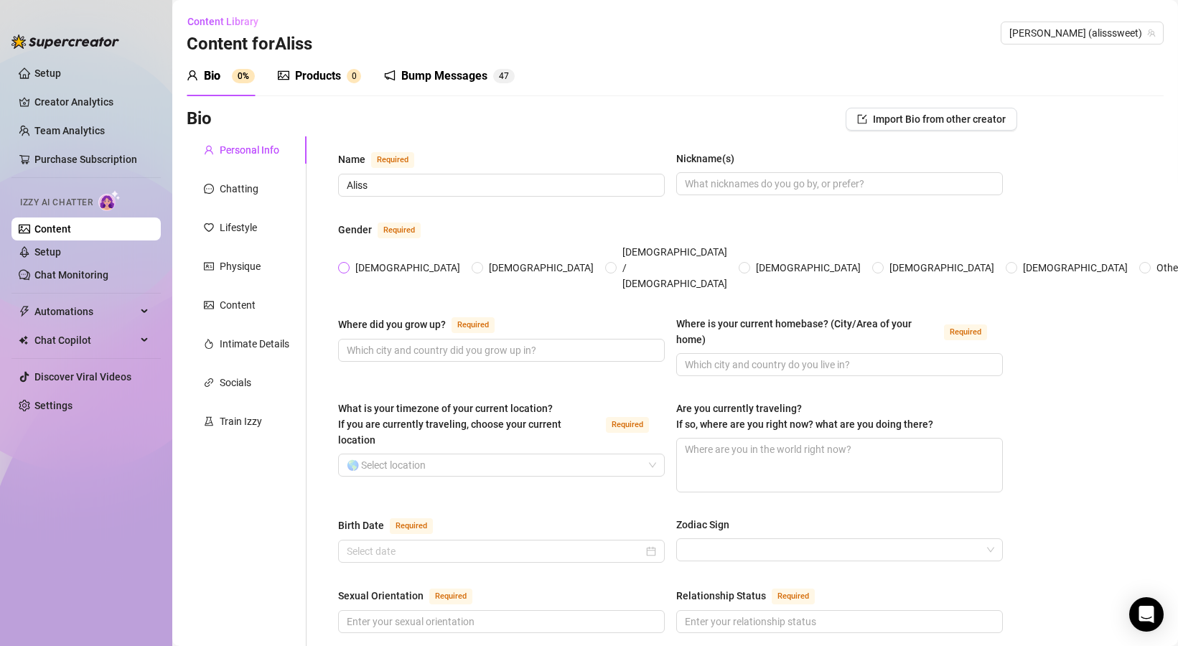
click at [347, 264] on input "[DEMOGRAPHIC_DATA]" at bounding box center [345, 268] width 6 height 9
radio input "true"
click at [424, 339] on span at bounding box center [501, 350] width 327 height 23
type input "[GEOGRAPHIC_DATA], [GEOGRAPHIC_DATA]"
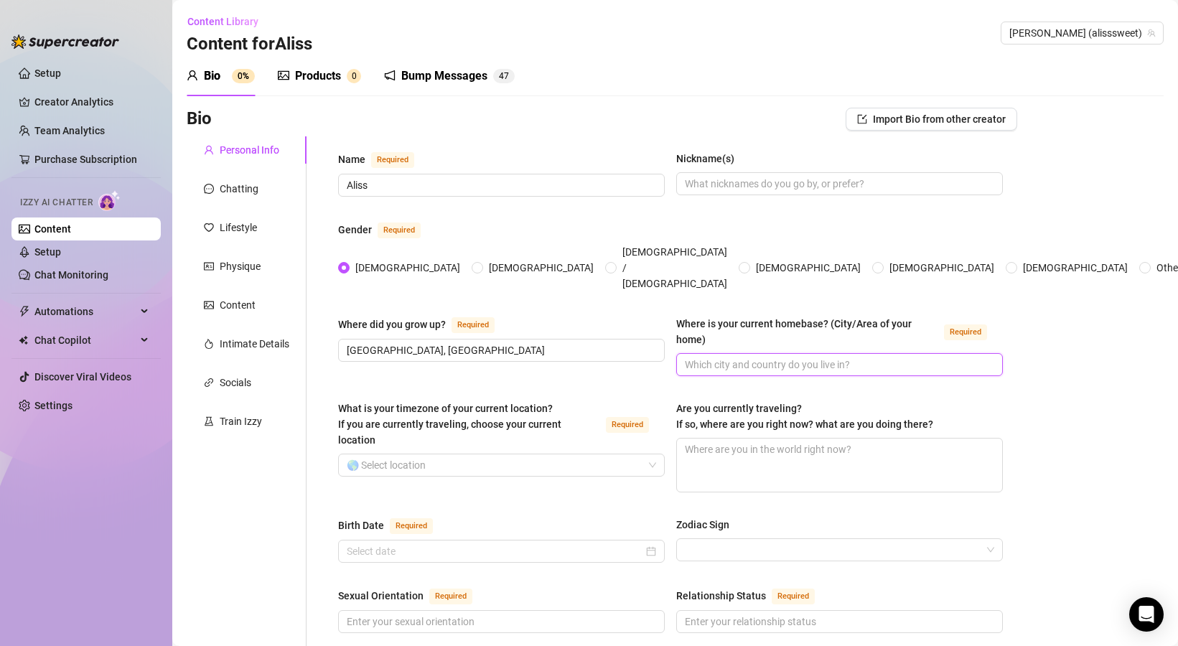
click at [770, 357] on input "Where is your current homebase? (City/Area of your home) Required" at bounding box center [838, 365] width 307 height 16
click at [619, 342] on input "[GEOGRAPHIC_DATA], [GEOGRAPHIC_DATA]" at bounding box center [500, 350] width 307 height 16
click at [701, 357] on input "Where is your current homebase? (City/Area of your home) Required" at bounding box center [838, 365] width 307 height 16
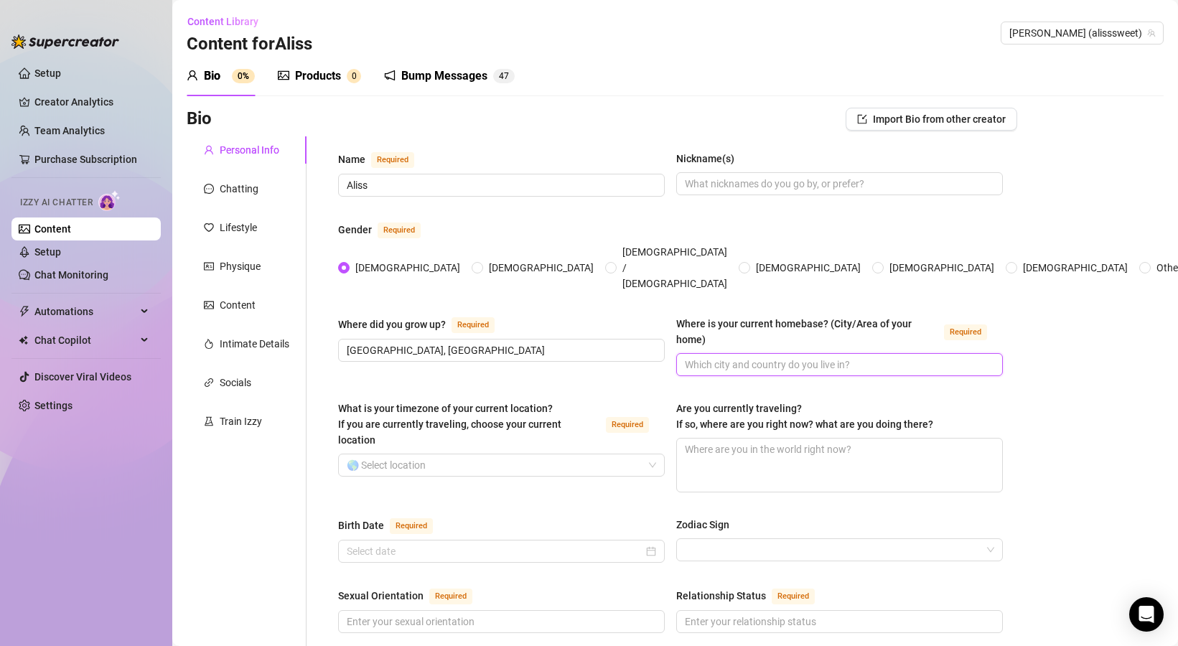
paste input "[GEOGRAPHIC_DATA], [GEOGRAPHIC_DATA]"
type input "[GEOGRAPHIC_DATA], [GEOGRAPHIC_DATA]"
click at [404, 454] on input "What is your timezone of your current location? If you are currently traveling,…" at bounding box center [495, 465] width 296 height 22
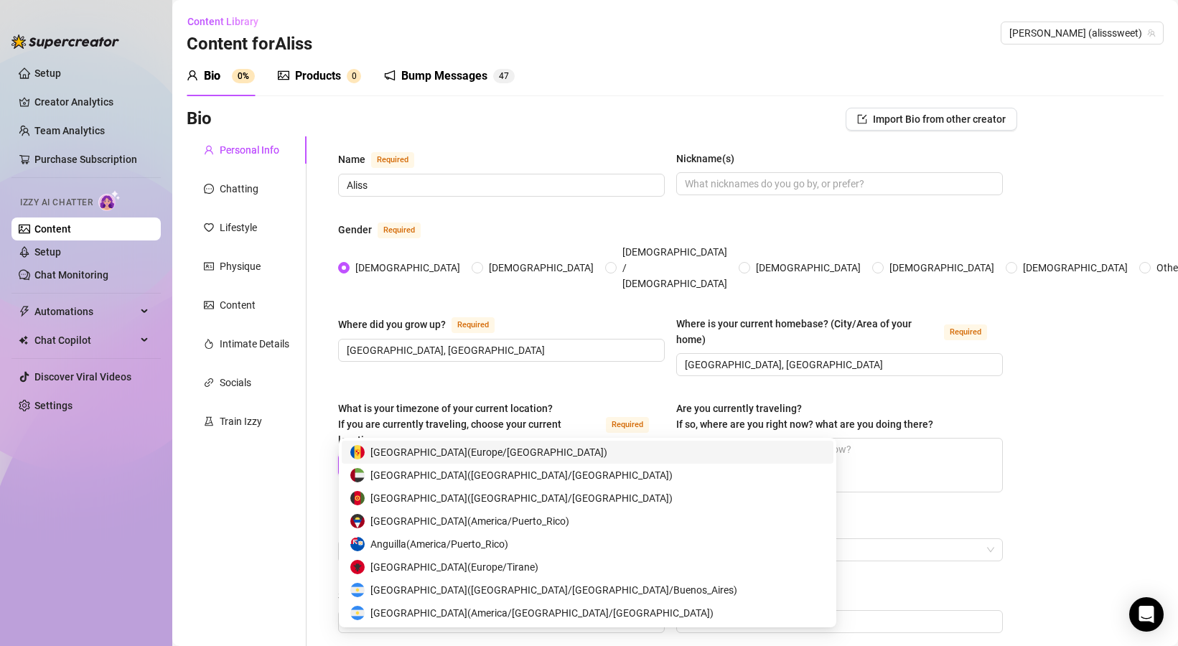
type input "ukr"
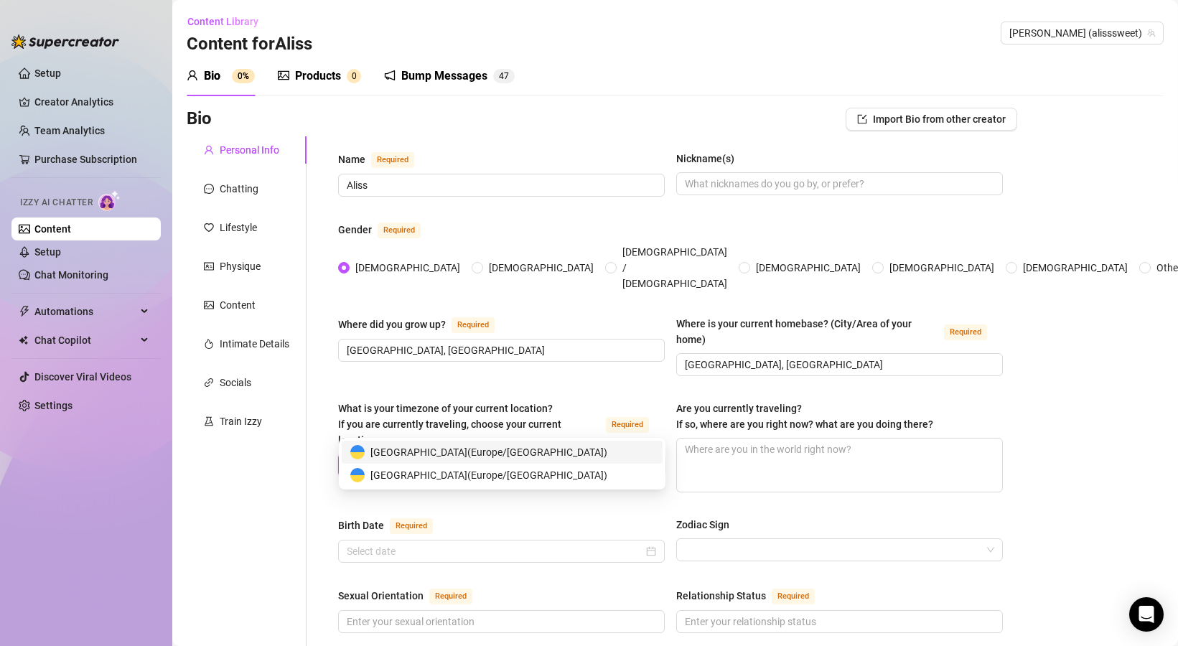
click at [406, 457] on span "[GEOGRAPHIC_DATA] ( [GEOGRAPHIC_DATA]/[GEOGRAPHIC_DATA] )" at bounding box center [488, 452] width 237 height 16
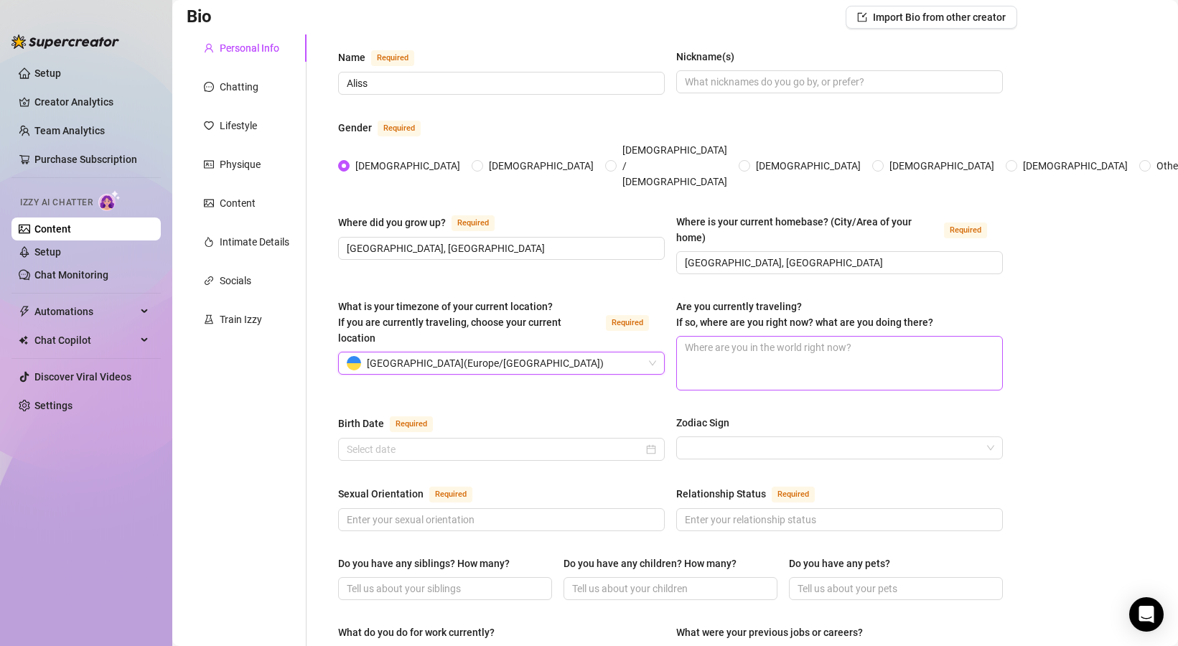
scroll to position [121, 0]
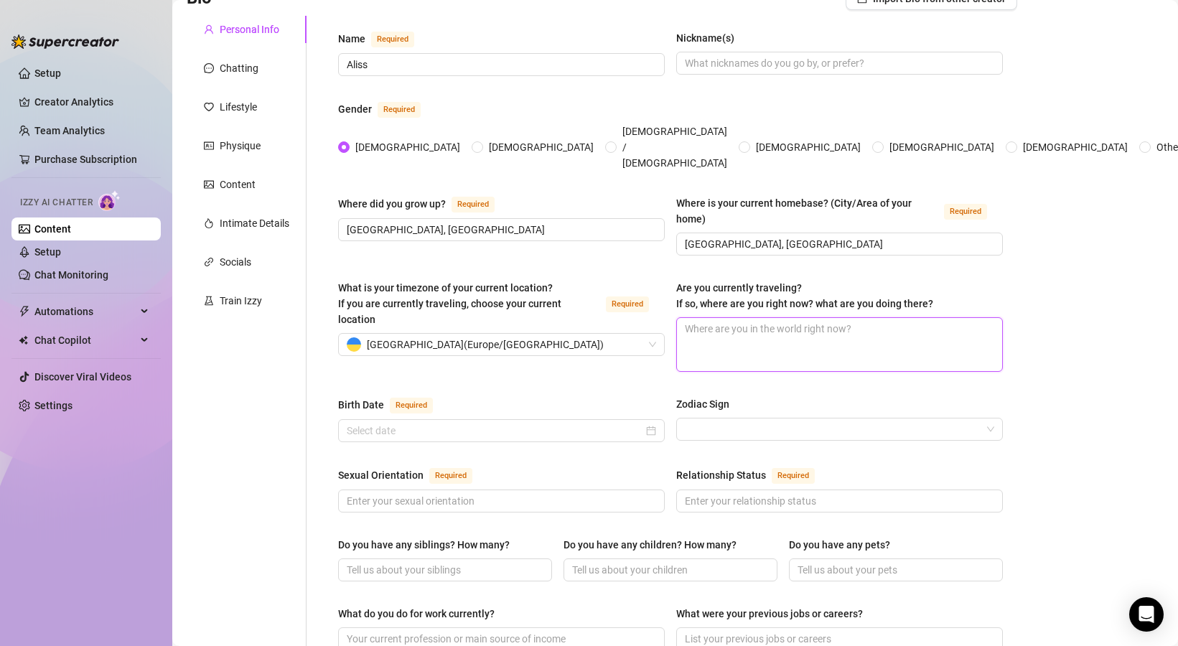
click at [726, 321] on textarea "Are you currently traveling? If so, where are you right now? what are you doing…" at bounding box center [839, 344] width 325 height 53
click at [803, 230] on div "Where did you grow up? Required [GEOGRAPHIC_DATA], [GEOGRAPHIC_DATA] Where is y…" at bounding box center [670, 231] width 665 height 73
click at [802, 318] on textarea "Im planning to go" at bounding box center [839, 344] width 325 height 53
paste textarea "[GEOGRAPHIC_DATA]"
click at [791, 318] on textarea "Im planning to go [GEOGRAPHIC_DATA]" at bounding box center [839, 344] width 325 height 53
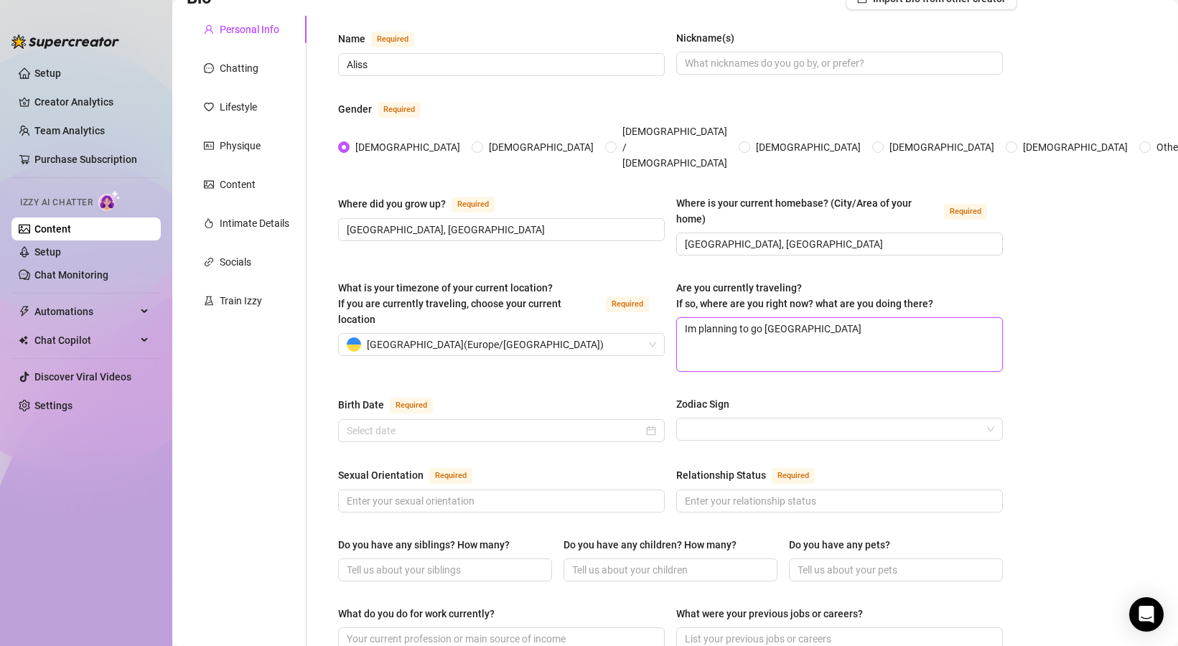
click at [791, 318] on textarea "Im planning to go [GEOGRAPHIC_DATA]" at bounding box center [839, 344] width 325 height 53
click at [792, 318] on textarea "Im planning to go [GEOGRAPHIC_DATA], [GEOGRAPHIC_DATA] or [GEOGRAPHIC_DATA]" at bounding box center [839, 344] width 325 height 53
click at [931, 318] on textarea "Im planning to go [GEOGRAPHIC_DATA], it would be [GEOGRAPHIC_DATA] or [GEOGRAPH…" at bounding box center [839, 344] width 325 height 53
type textarea "Im planning to go [GEOGRAPHIC_DATA], it would be [GEOGRAPHIC_DATA] or [GEOGRAPH…"
click at [589, 423] on input "Birth Date Required" at bounding box center [495, 431] width 296 height 16
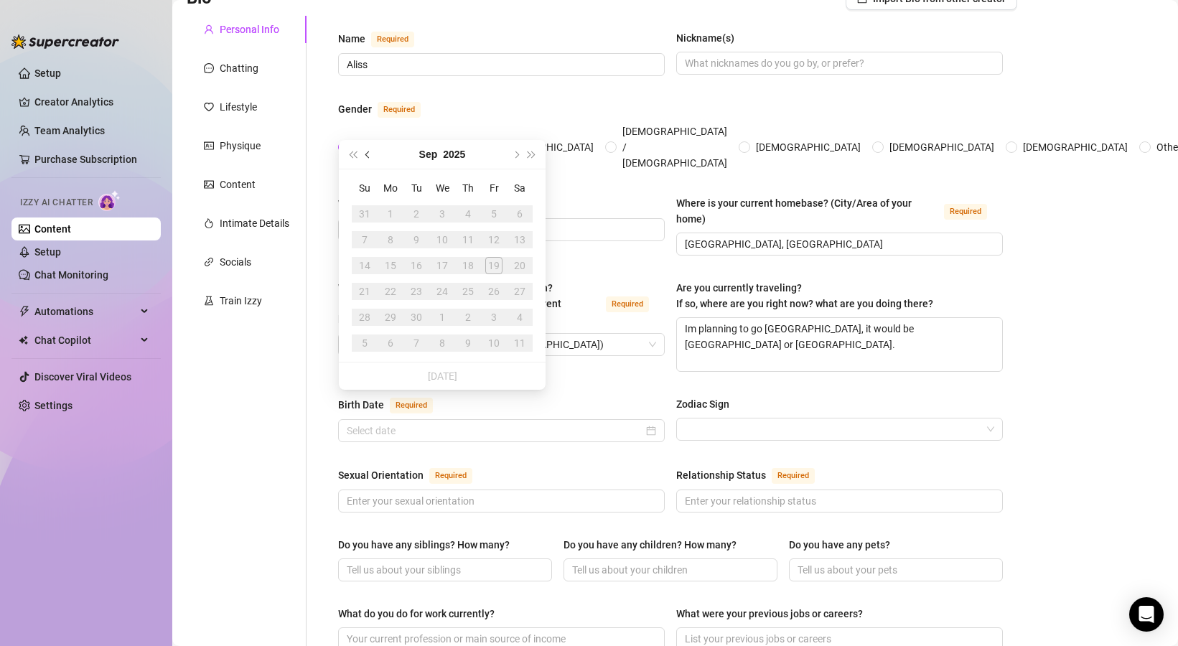
click at [370, 156] on button "Previous month (PageUp)" at bounding box center [368, 154] width 16 height 29
click at [436, 151] on div "[DATE]" at bounding box center [442, 154] width 131 height 29
click at [436, 154] on div "[DATE]" at bounding box center [442, 154] width 131 height 29
click at [426, 154] on button "[DATE]" at bounding box center [427, 154] width 33 height 29
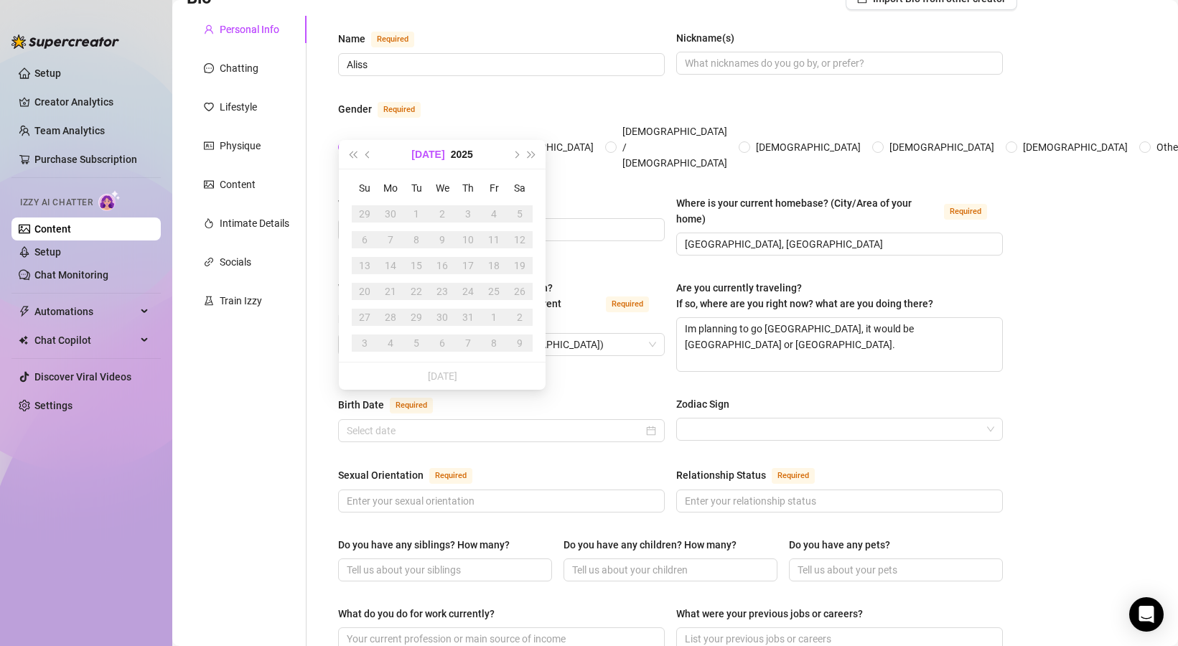
click at [426, 154] on div "Name Required [PERSON_NAME](s) Gender Required [DEMOGRAPHIC_DATA] [DEMOGRAPHIC_…" at bounding box center [670, 617] width 665 height 1174
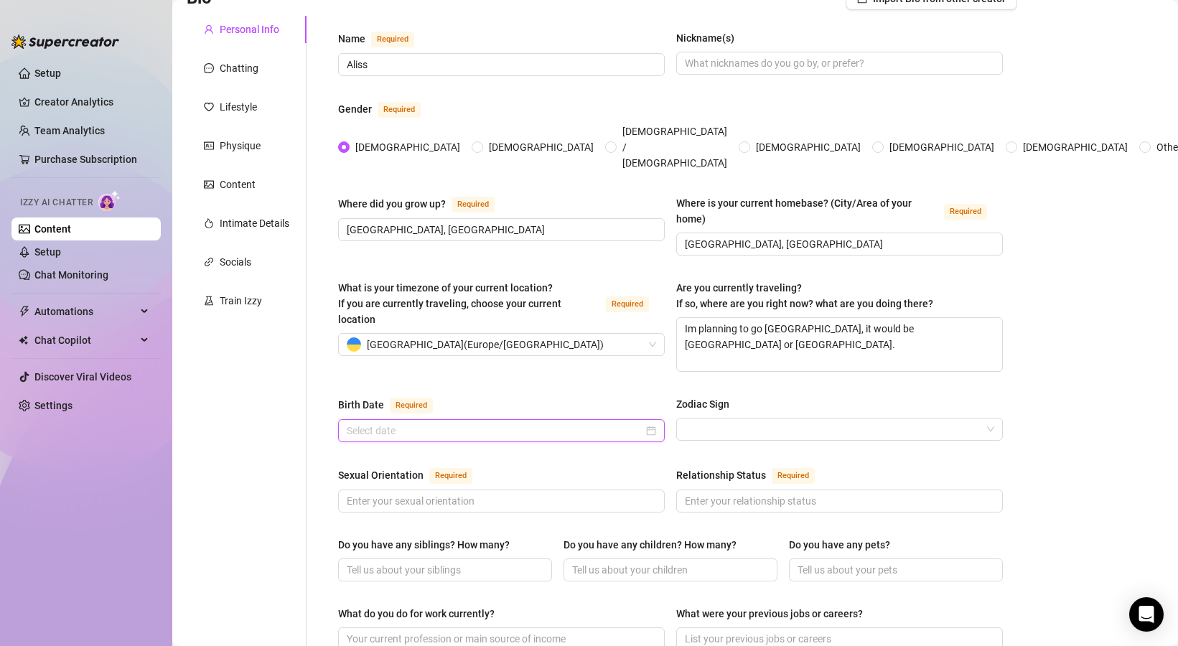
click at [384, 423] on input "Birth Date Required" at bounding box center [495, 431] width 296 height 16
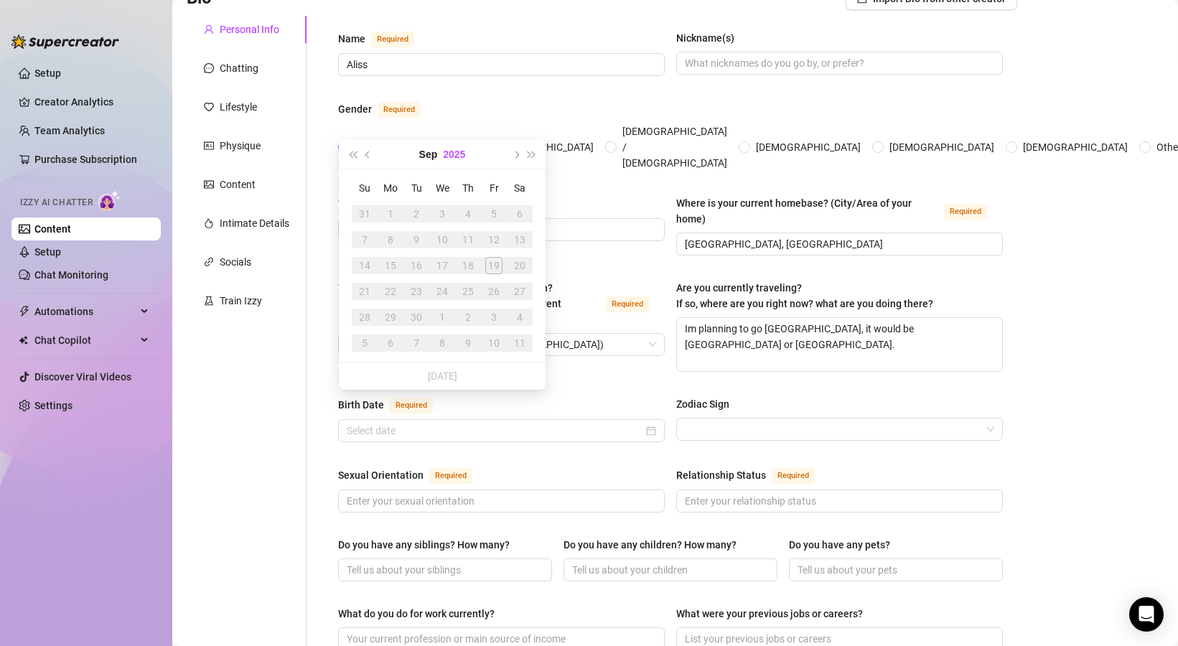
click at [451, 149] on button "2025" at bounding box center [454, 154] width 22 height 29
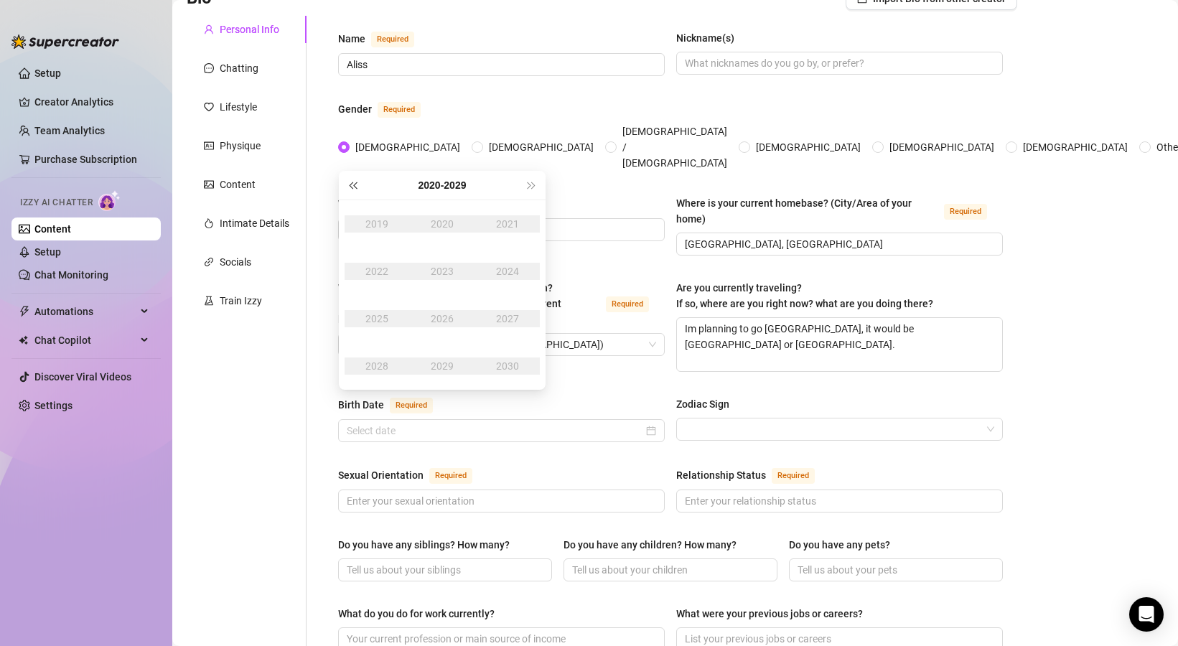
click at [355, 185] on span "Last year (Control + left)" at bounding box center [352, 185] width 7 height 7
type input "[DATE]"
click at [440, 274] on div "2003" at bounding box center [442, 271] width 43 height 17
type input "[DATE]"
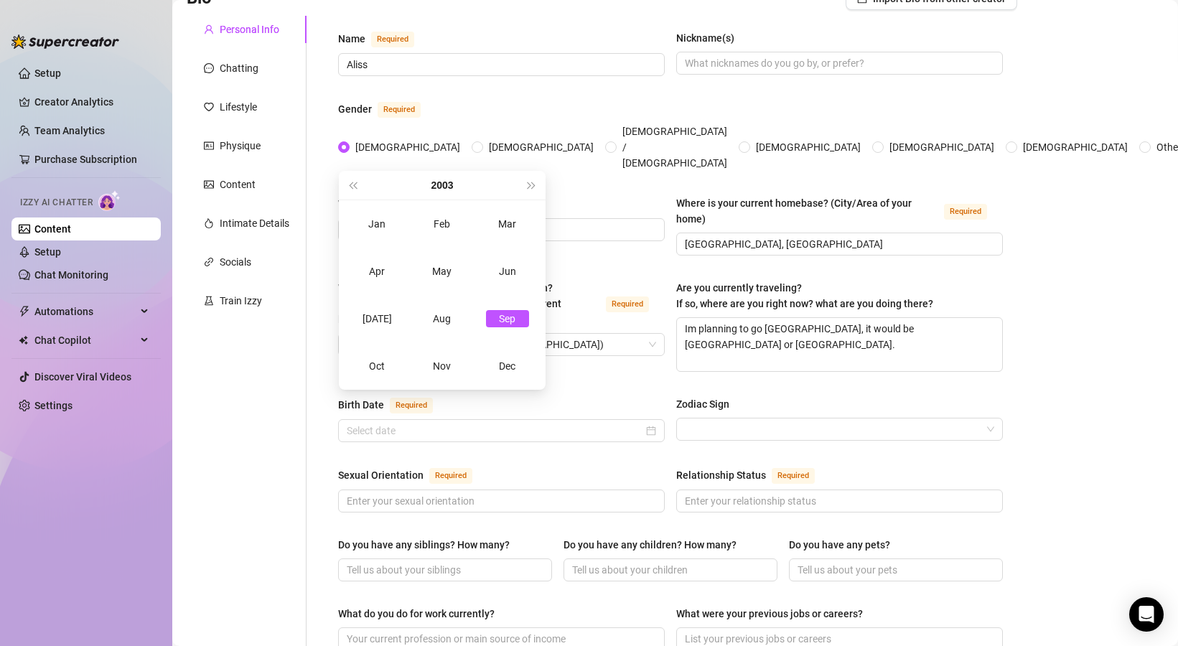
click at [601, 418] on div "Birth Date Required Zodiac Sign" at bounding box center [670, 425] width 665 height 59
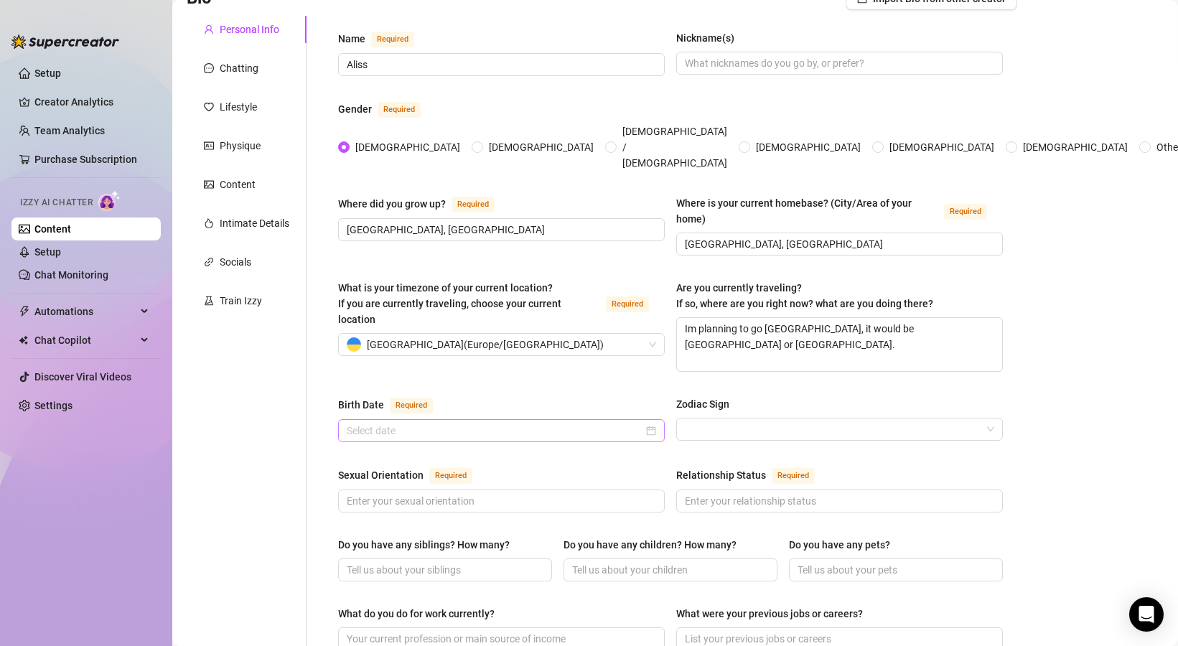
click at [525, 419] on div at bounding box center [501, 430] width 327 height 23
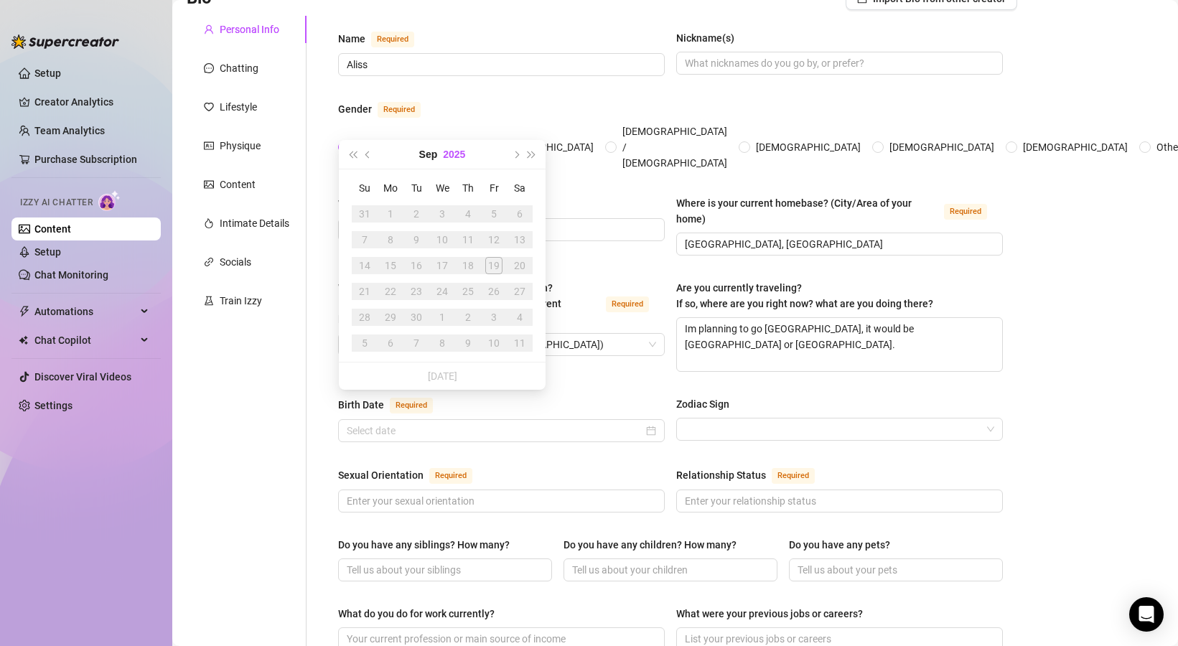
click at [454, 155] on button "2025" at bounding box center [454, 154] width 22 height 29
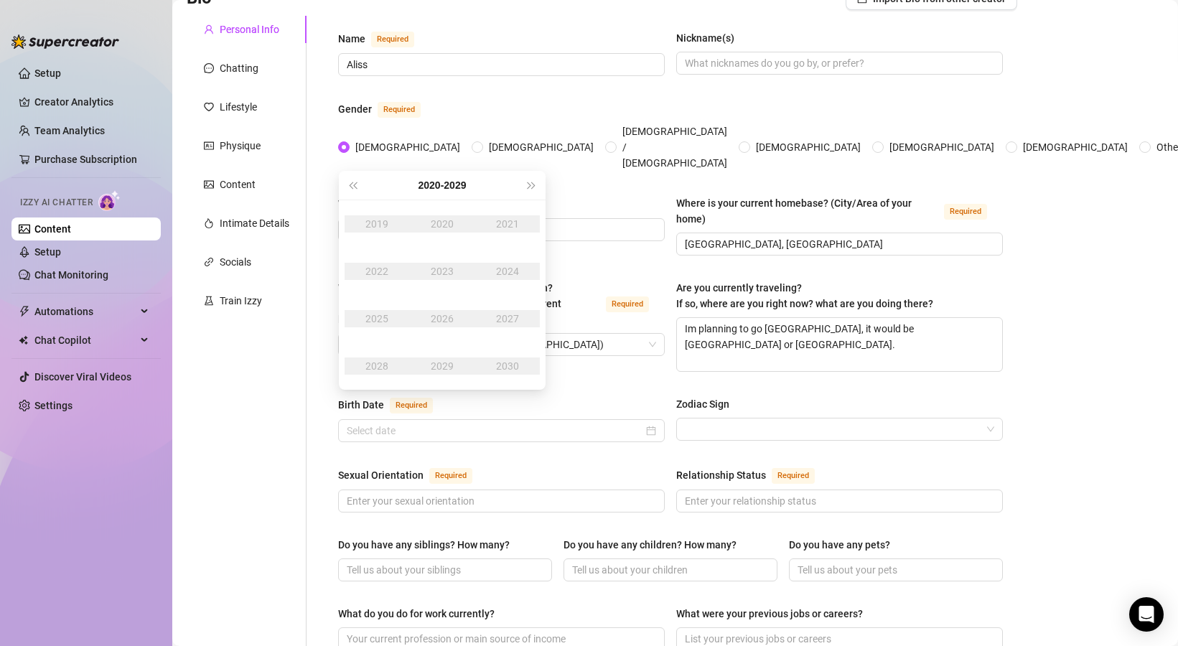
click at [360, 187] on div "[DATE] - [DATE]" at bounding box center [441, 185] width 163 height 29
click at [355, 182] on button "Last year (Control + left)" at bounding box center [353, 185] width 16 height 29
click at [355, 181] on button "Last year (Control + left)" at bounding box center [353, 185] width 16 height 29
click at [429, 270] on div "2003" at bounding box center [442, 271] width 43 height 17
click at [472, 320] on td "Aug" at bounding box center [442, 318] width 65 height 47
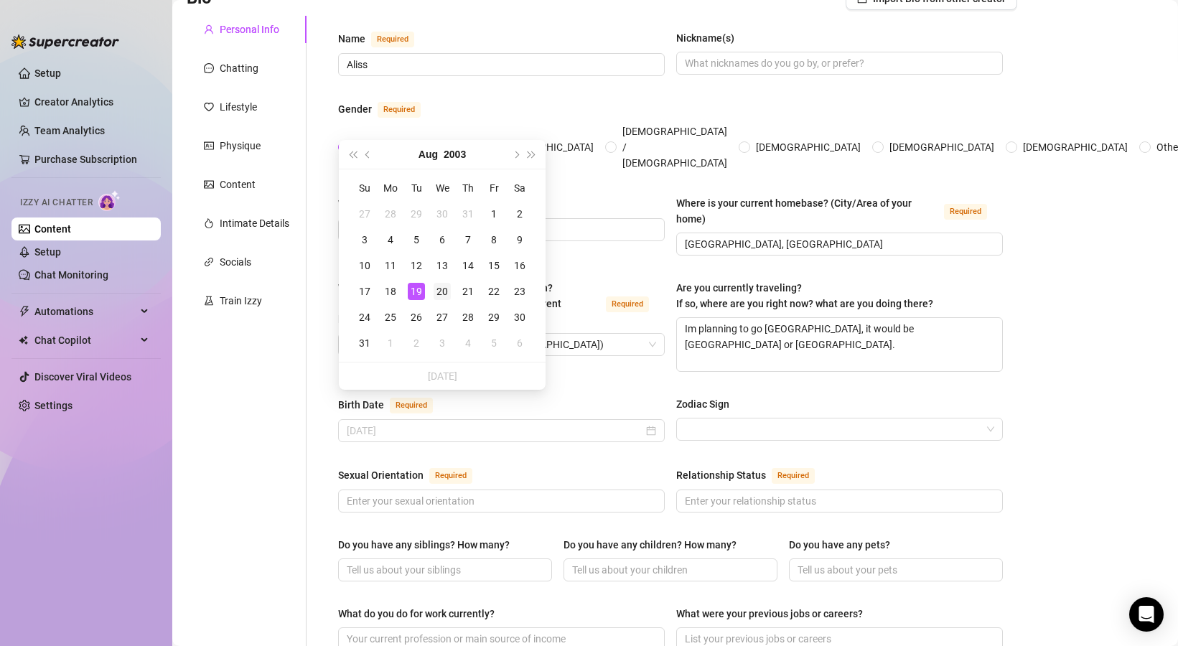
type input "[DATE]"
click at [441, 289] on div "20" at bounding box center [442, 291] width 17 height 17
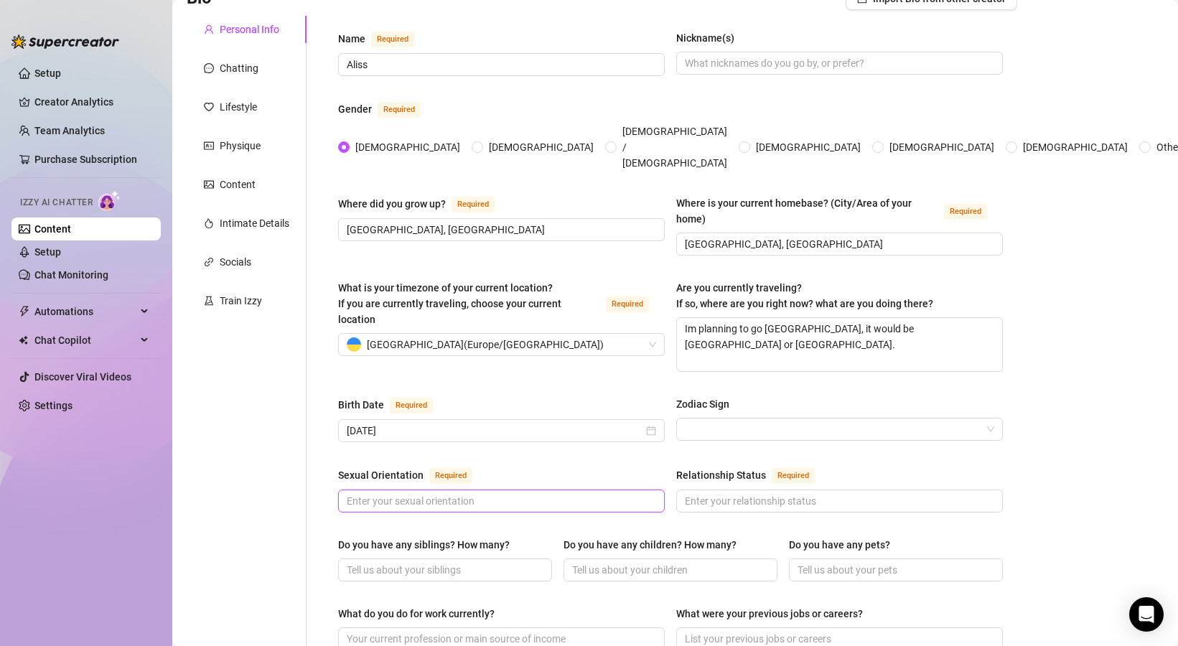
click at [498, 493] on input "Sexual Orientation Required" at bounding box center [500, 501] width 307 height 16
click at [597, 493] on input "Straight" at bounding box center [500, 501] width 307 height 16
type input "Straight"
click at [630, 467] on div "Sexual Orientation Required" at bounding box center [501, 478] width 327 height 23
click at [739, 493] on input "Relationship Status Required" at bounding box center [838, 501] width 307 height 16
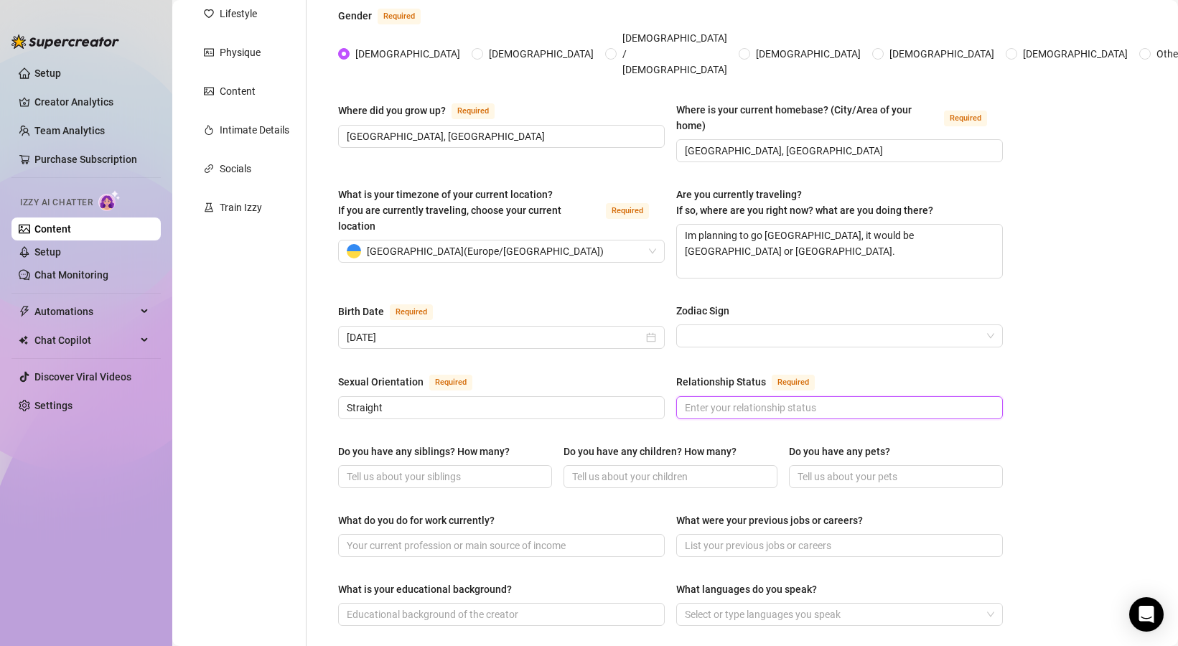
scroll to position [220, 0]
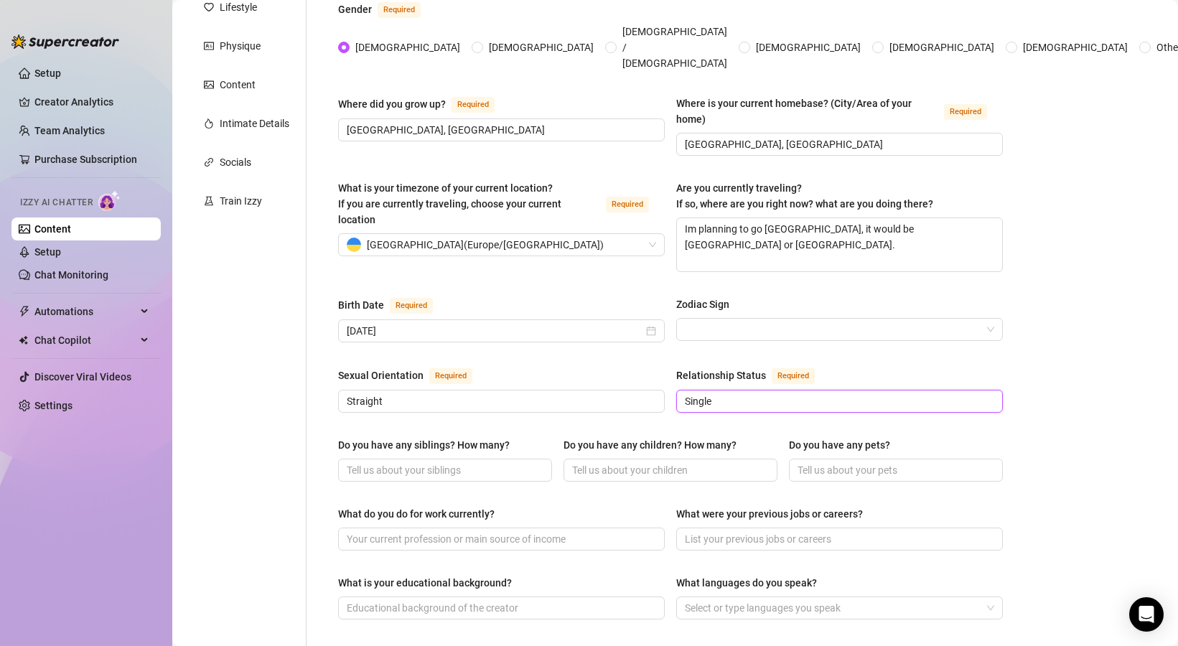
type input "Single"
click at [561, 400] on div "Name Required [PERSON_NAME](s) Gender Required [DEMOGRAPHIC_DATA] [DEMOGRAPHIC_…" at bounding box center [670, 517] width 665 height 1174
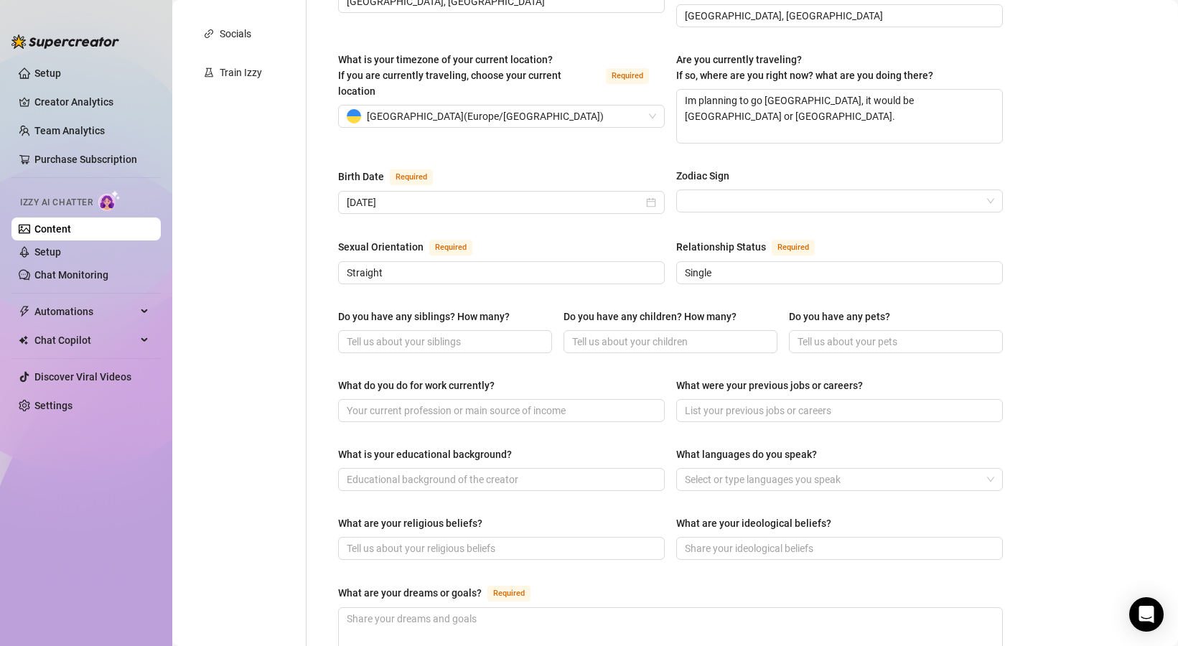
scroll to position [350, 0]
click at [491, 332] on input "Do you have any siblings? How many?" at bounding box center [444, 340] width 194 height 16
type input "s"
click at [584, 401] on input "What do you do for work currently?" at bounding box center [500, 409] width 307 height 16
click at [352, 332] on input "plder sister" at bounding box center [444, 340] width 194 height 16
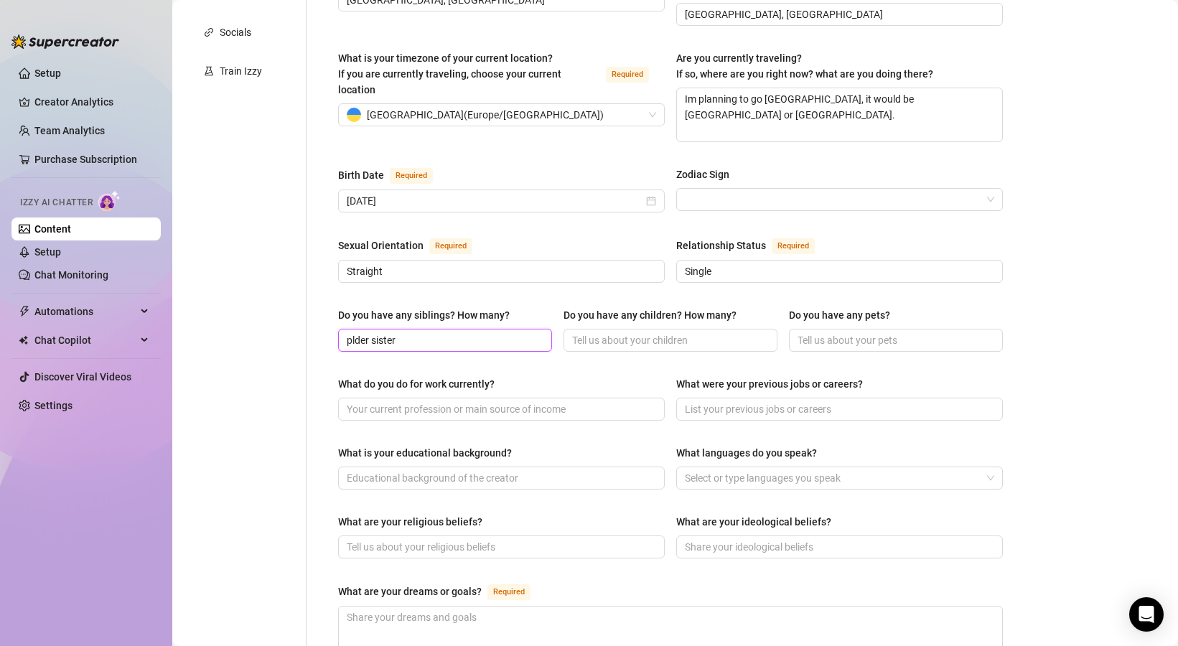
click at [352, 332] on input "plder sister" at bounding box center [444, 340] width 194 height 16
type input "older sister"
click at [412, 332] on div "Do you have any siblings? How many? older sister Do you have any children? How …" at bounding box center [670, 335] width 665 height 57
click at [669, 329] on span at bounding box center [670, 340] width 214 height 23
type input "no"
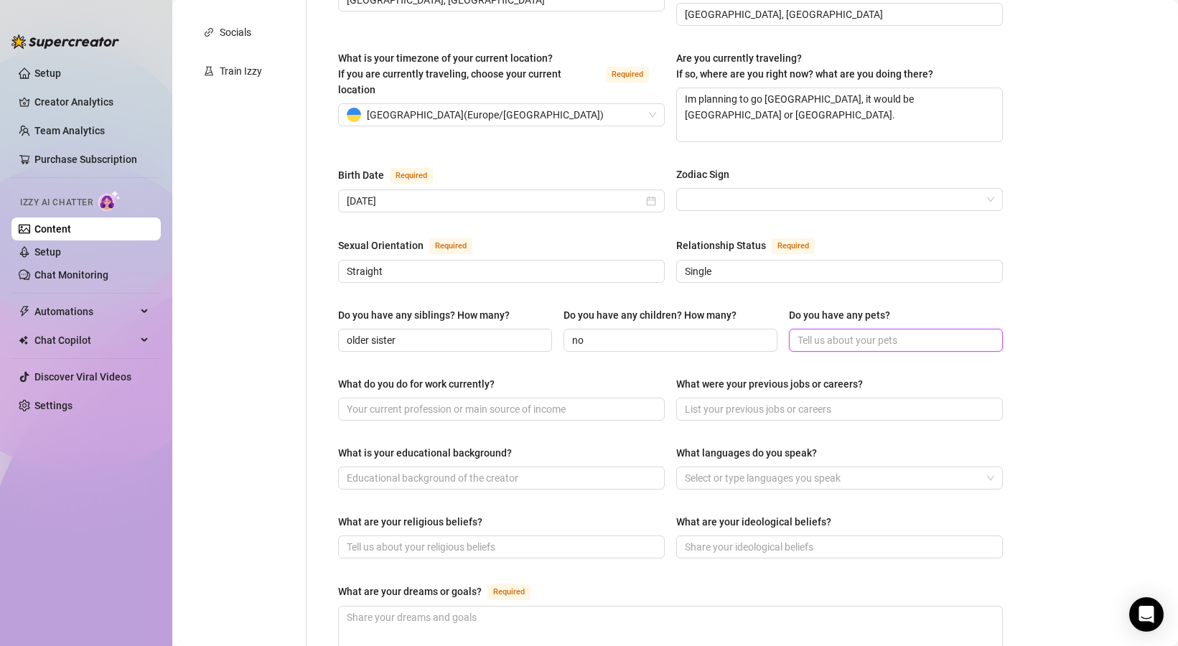
click at [853, 332] on input "Do you have any pets?" at bounding box center [894, 340] width 194 height 16
type input "l"
type input "no"
click at [725, 398] on span at bounding box center [839, 409] width 327 height 23
click at [546, 376] on div "What do you do for work currently?" at bounding box center [501, 387] width 327 height 22
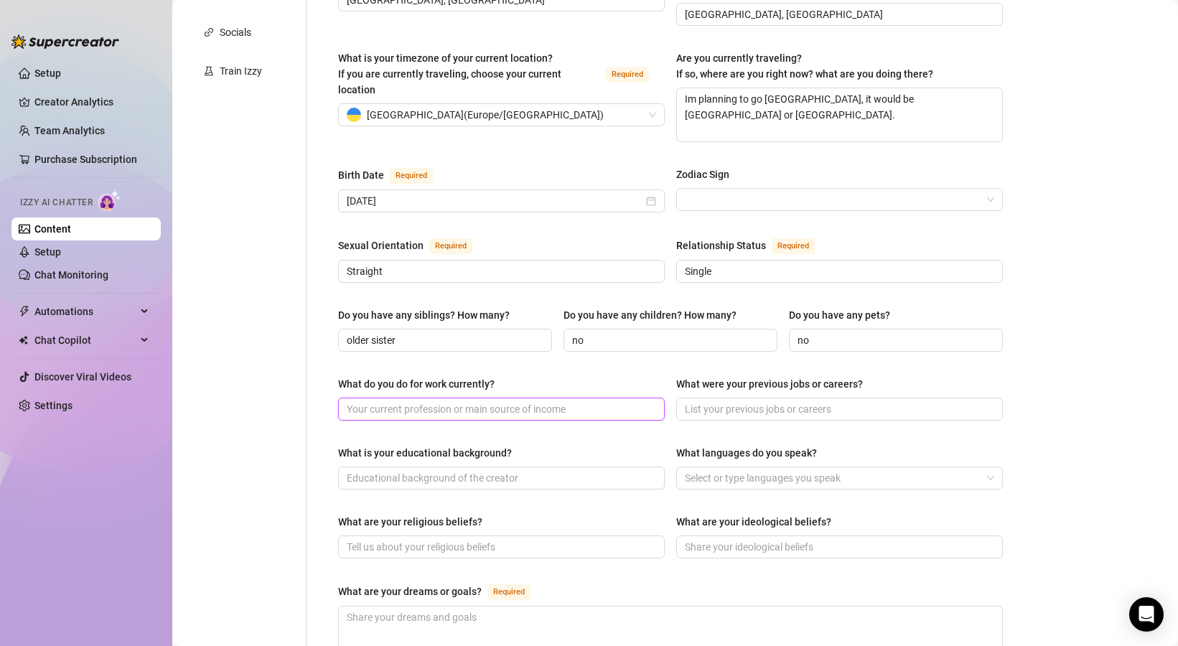
click at [543, 401] on input "What do you do for work currently?" at bounding box center [500, 409] width 307 height 16
type input "m"
type input "Im a model"
click at [714, 403] on div "What do you do for work currently? Im a model What were your previous jobs or c…" at bounding box center [670, 404] width 665 height 57
click at [733, 401] on input "What were your previous jobs or careers?" at bounding box center [838, 409] width 307 height 16
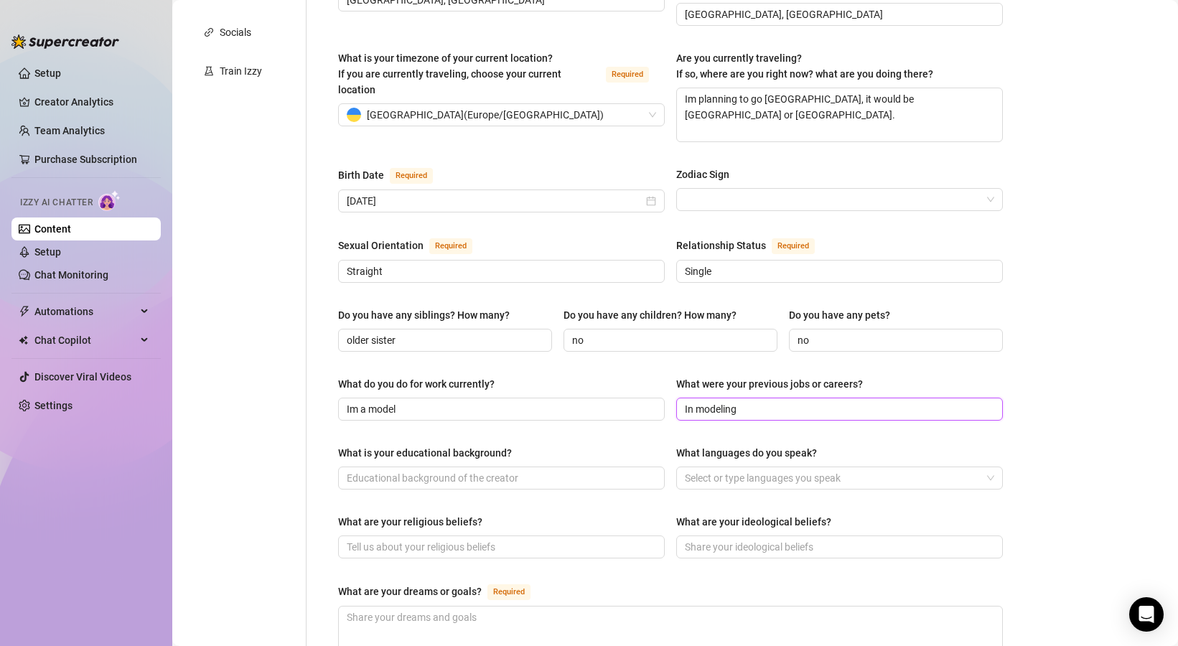
type input "In modeling"
click at [658, 413] on div "Name Required [PERSON_NAME](s) Gender Required [DEMOGRAPHIC_DATA] [DEMOGRAPHIC_…" at bounding box center [670, 387] width 665 height 1174
click at [431, 470] on input "What is your educational background?" at bounding box center [500, 478] width 307 height 16
click at [414, 445] on div "What is your educational background?" at bounding box center [501, 456] width 327 height 22
click at [415, 445] on div "What is your educational background?" at bounding box center [425, 453] width 174 height 16
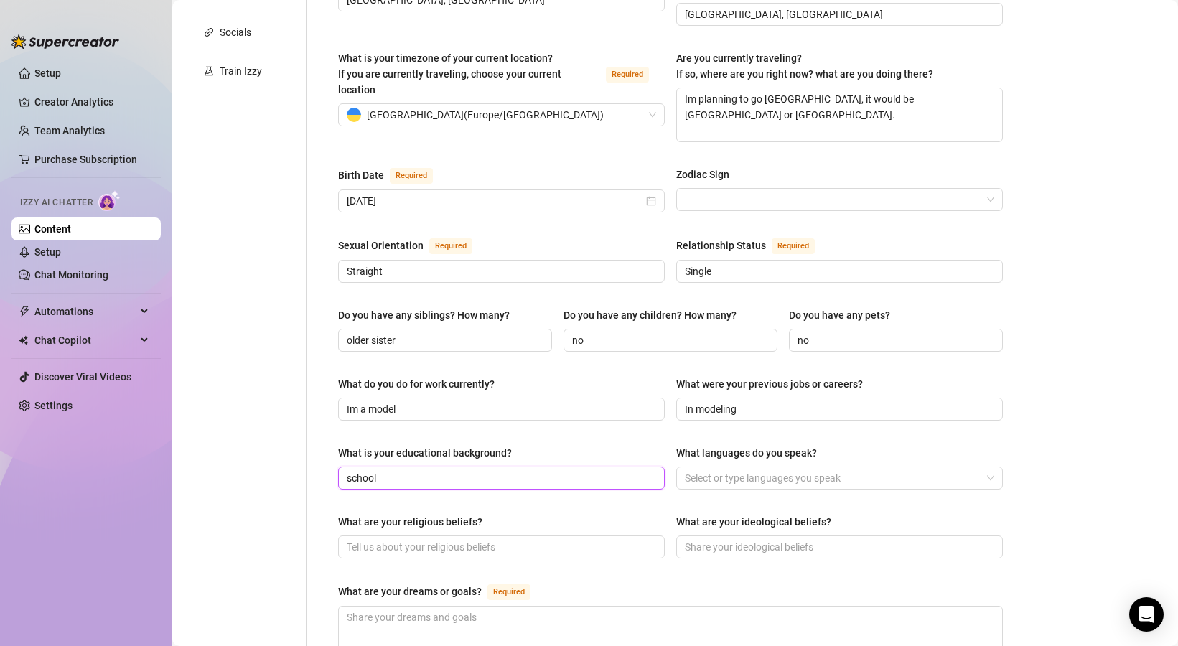
click at [415, 470] on input "school" at bounding box center [500, 478] width 307 height 16
click at [415, 445] on div "What is your educational background?" at bounding box center [425, 453] width 174 height 16
click at [415, 470] on input "school" at bounding box center [500, 478] width 307 height 16
click at [409, 445] on div "What is your educational background?" at bounding box center [425, 453] width 174 height 16
click at [409, 470] on input "school" at bounding box center [500, 478] width 307 height 16
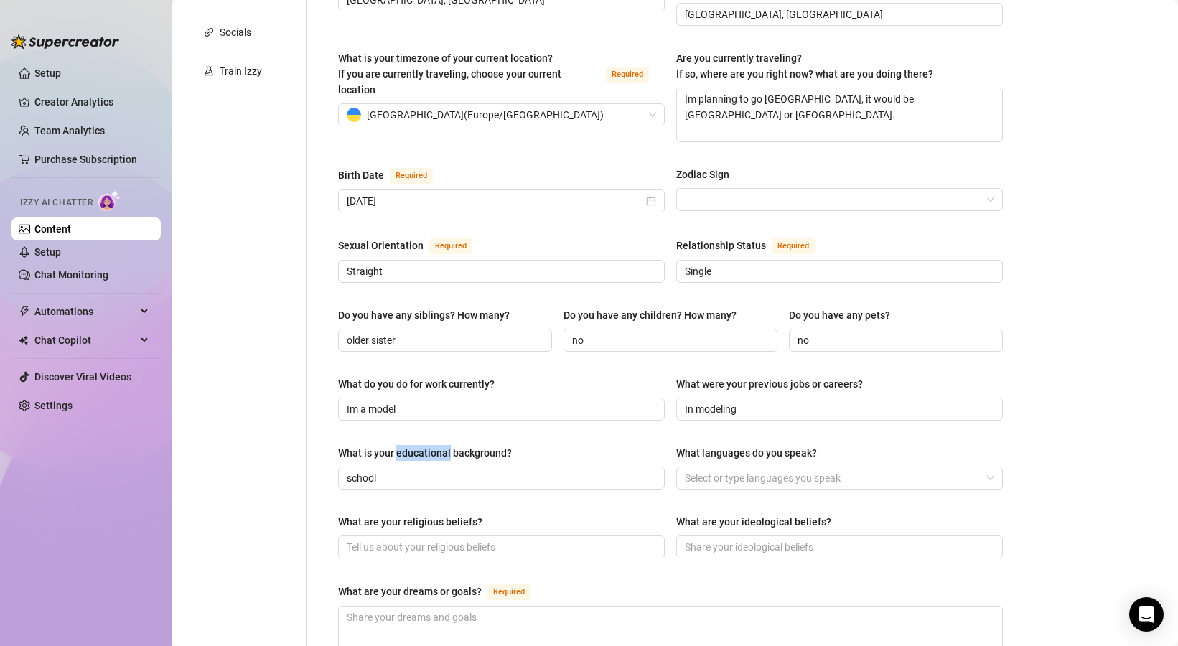
click at [409, 445] on div "What is your educational background?" at bounding box center [425, 453] width 174 height 16
click at [409, 470] on input "school" at bounding box center [500, 478] width 307 height 16
type input "school education"
click at [614, 514] on div "What are your religious beliefs?" at bounding box center [501, 525] width 327 height 22
click at [766, 468] on div at bounding box center [832, 478] width 306 height 20
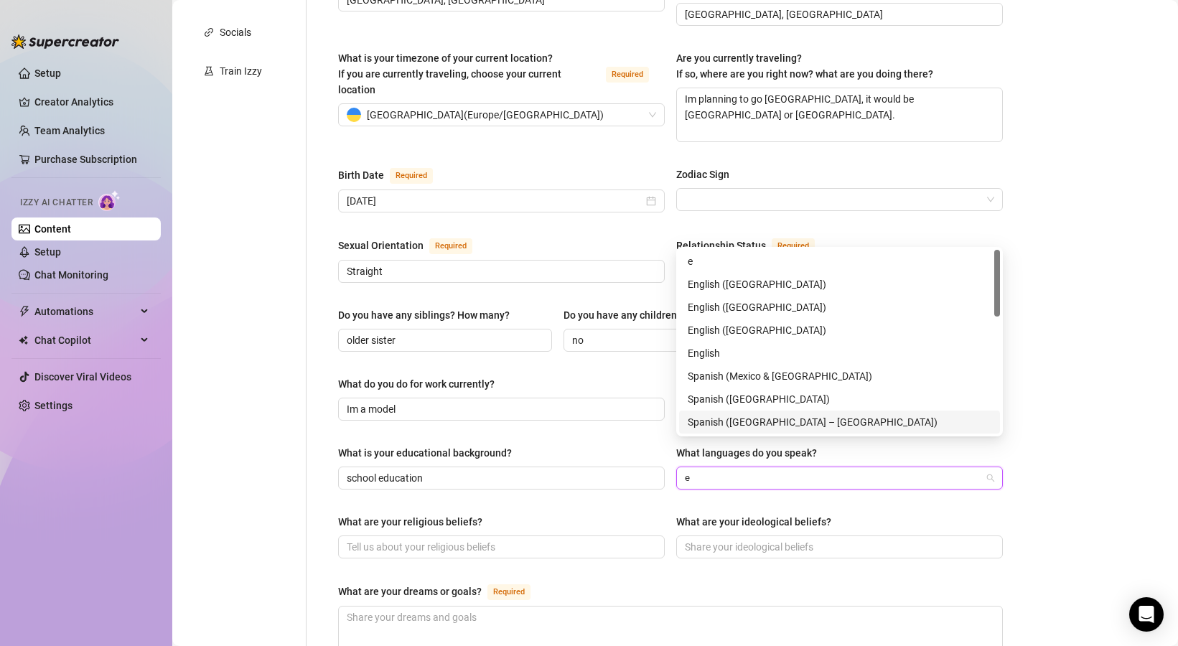
type input "en"
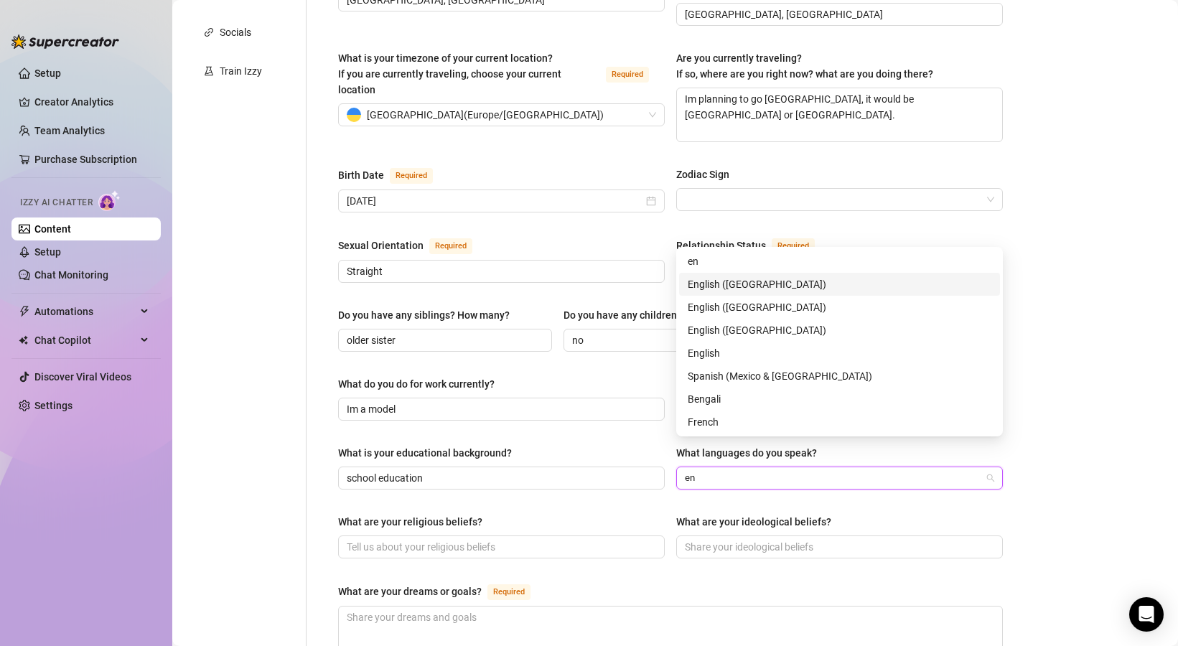
click at [745, 282] on div "English ([GEOGRAPHIC_DATA])" at bounding box center [840, 284] width 304 height 16
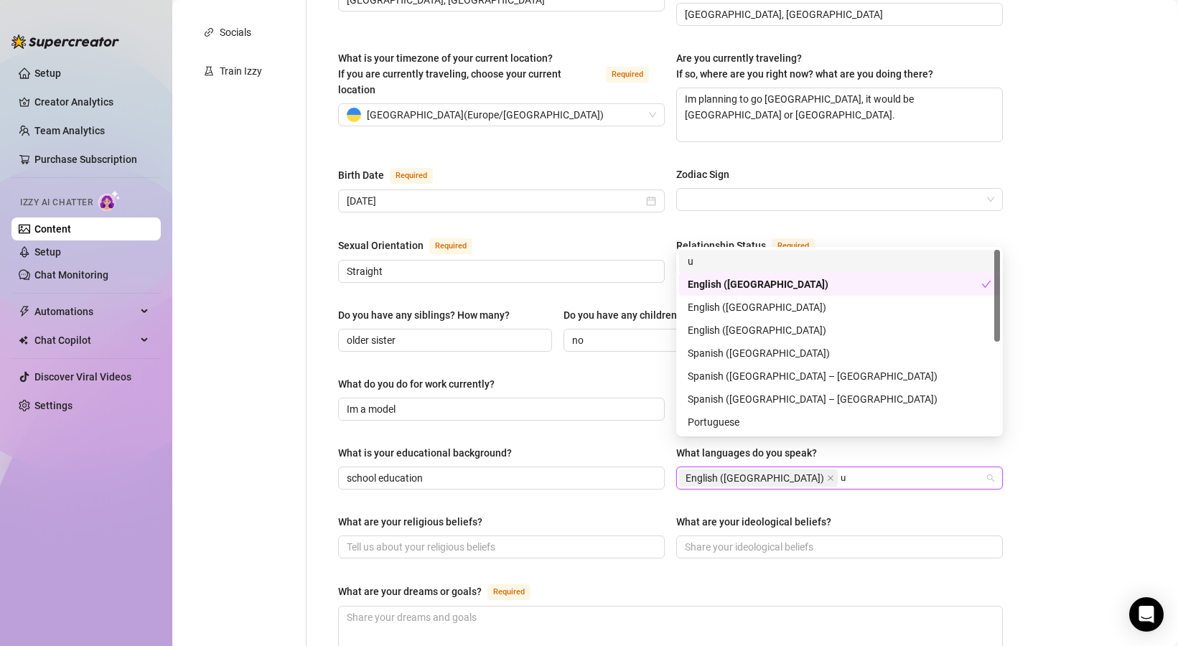
type input "uk"
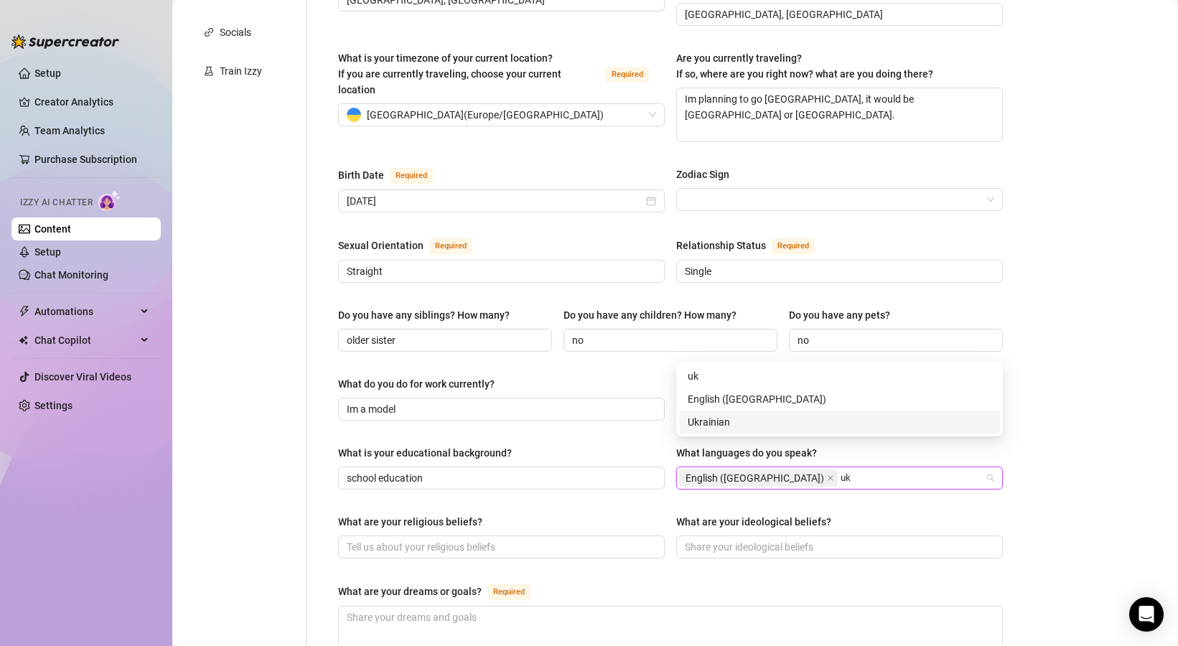
click at [734, 426] on div "Ukrainian" at bounding box center [840, 422] width 304 height 16
type input "e"
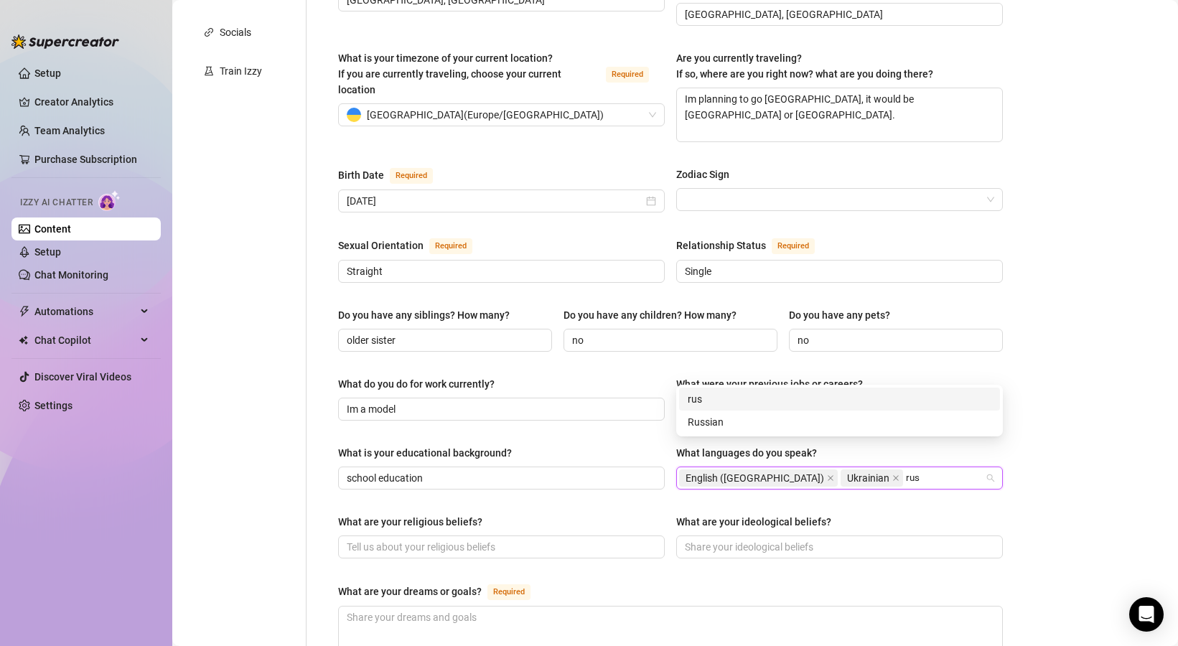
type input "[PERSON_NAME]"
click at [841, 469] on span "Ukrainian" at bounding box center [872, 477] width 62 height 17
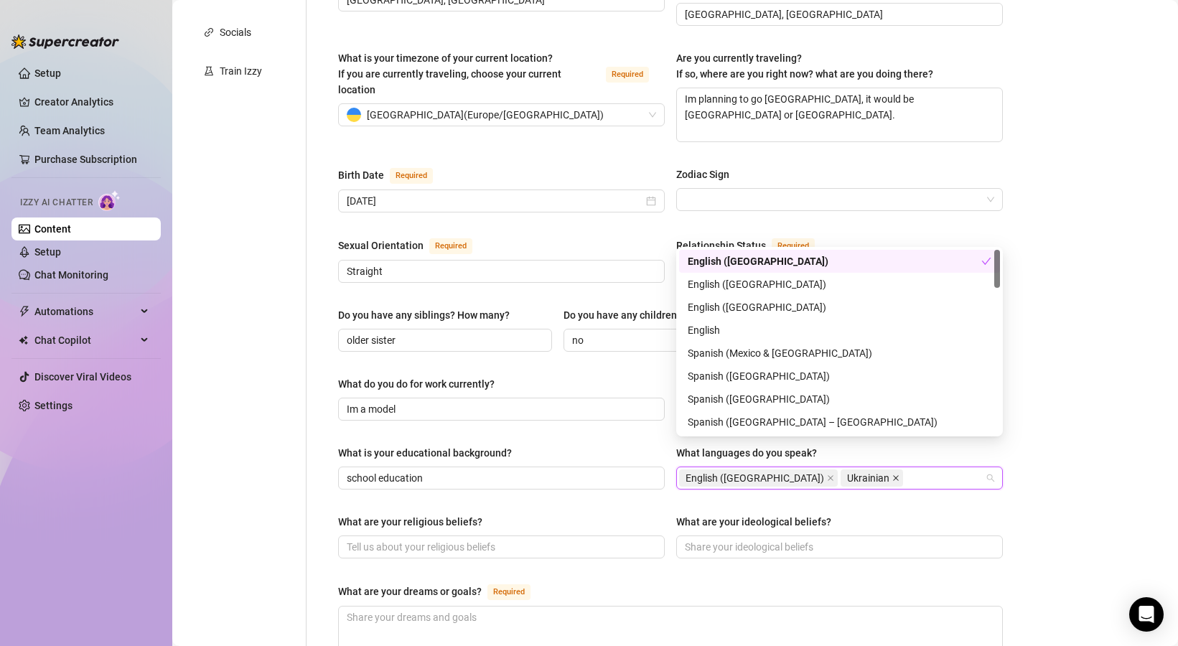
click at [892, 474] on icon "close" at bounding box center [895, 477] width 7 height 7
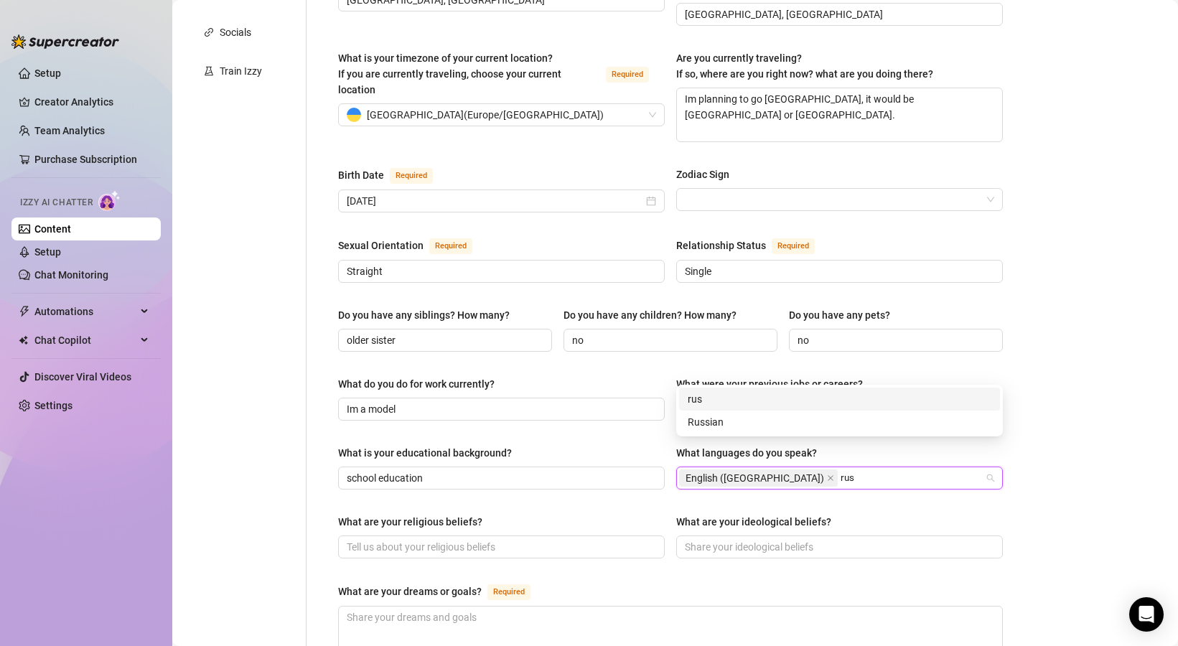
type input "[PERSON_NAME]"
click at [777, 423] on div "Russian" at bounding box center [840, 422] width 304 height 16
type input "ukr"
click at [760, 420] on div "Ukrainian" at bounding box center [840, 422] width 304 height 16
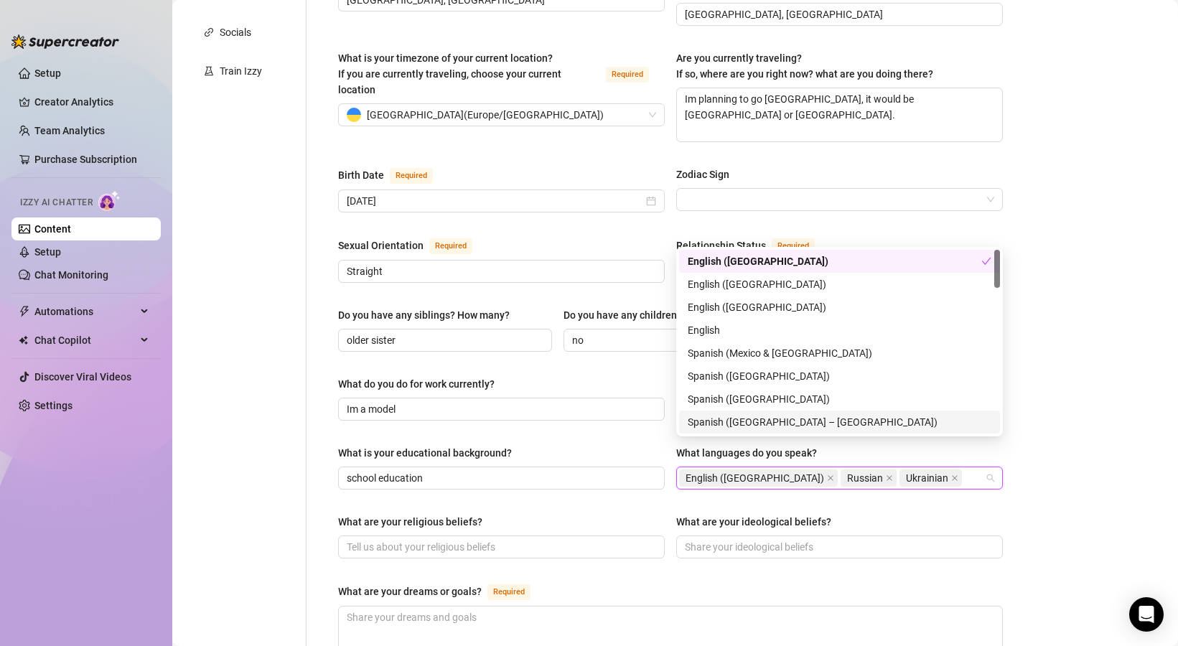
click at [465, 514] on div "What are your religious beliefs?" at bounding box center [410, 522] width 144 height 16
click at [465, 539] on input "What are your religious beliefs?" at bounding box center [500, 547] width 307 height 16
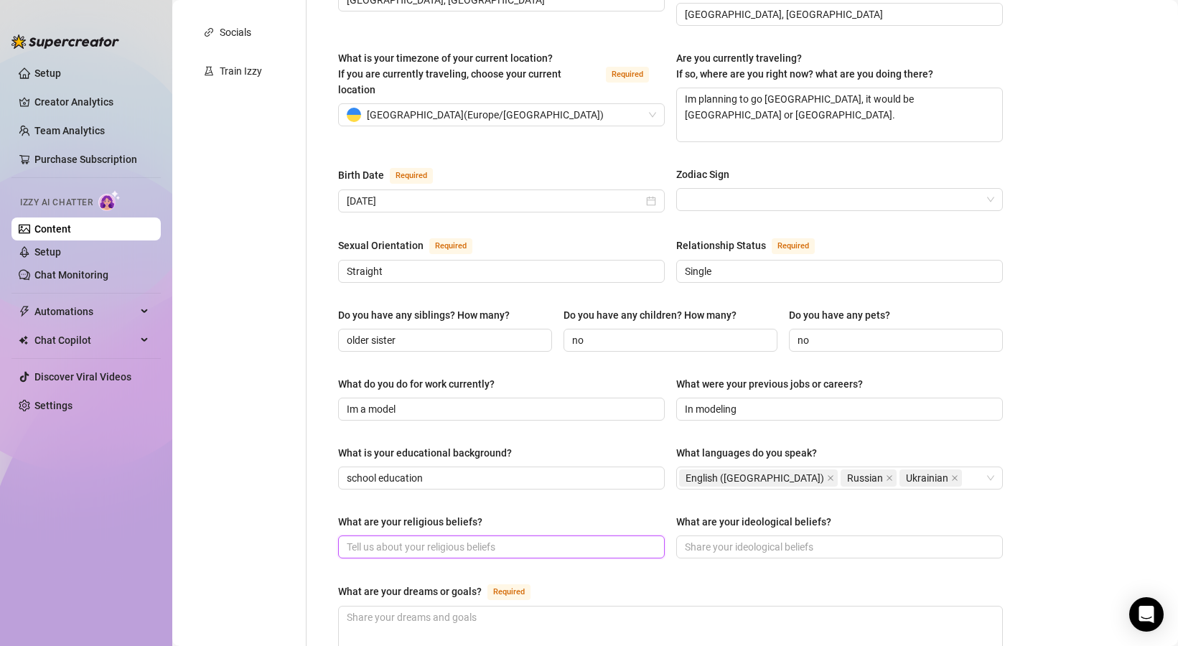
click at [487, 539] on input "What are your religious beliefs?" at bounding box center [500, 547] width 307 height 16
type input "Don't believe"
click at [599, 514] on div "What are your religious beliefs?" at bounding box center [501, 525] width 327 height 22
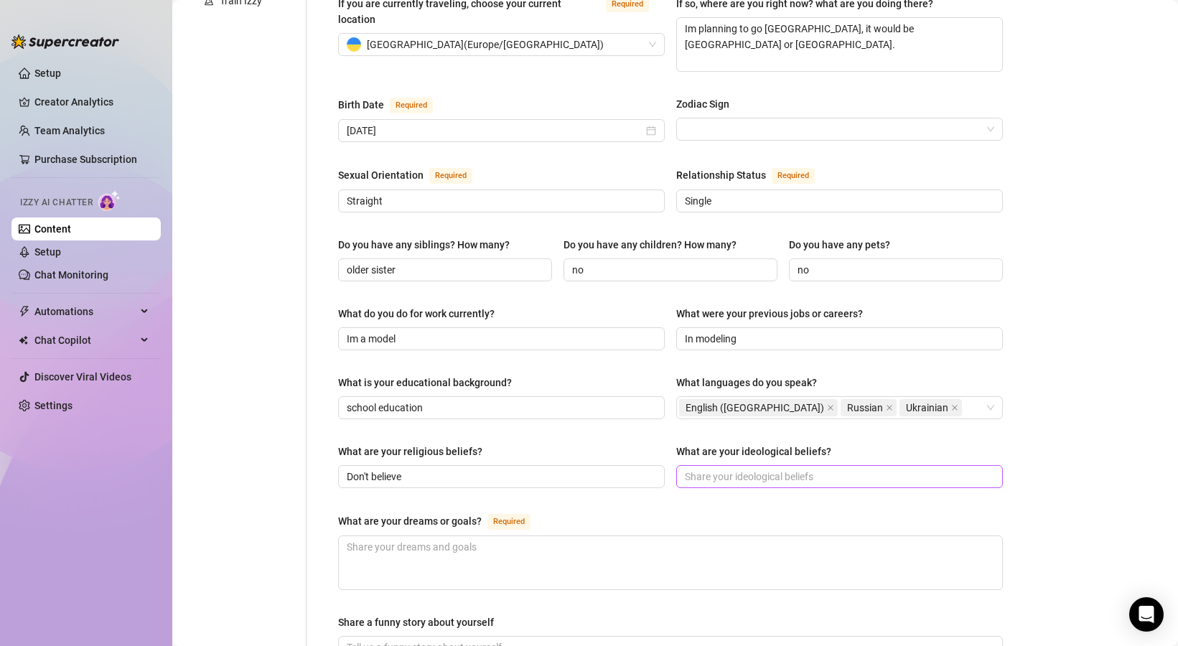
scroll to position [431, 0]
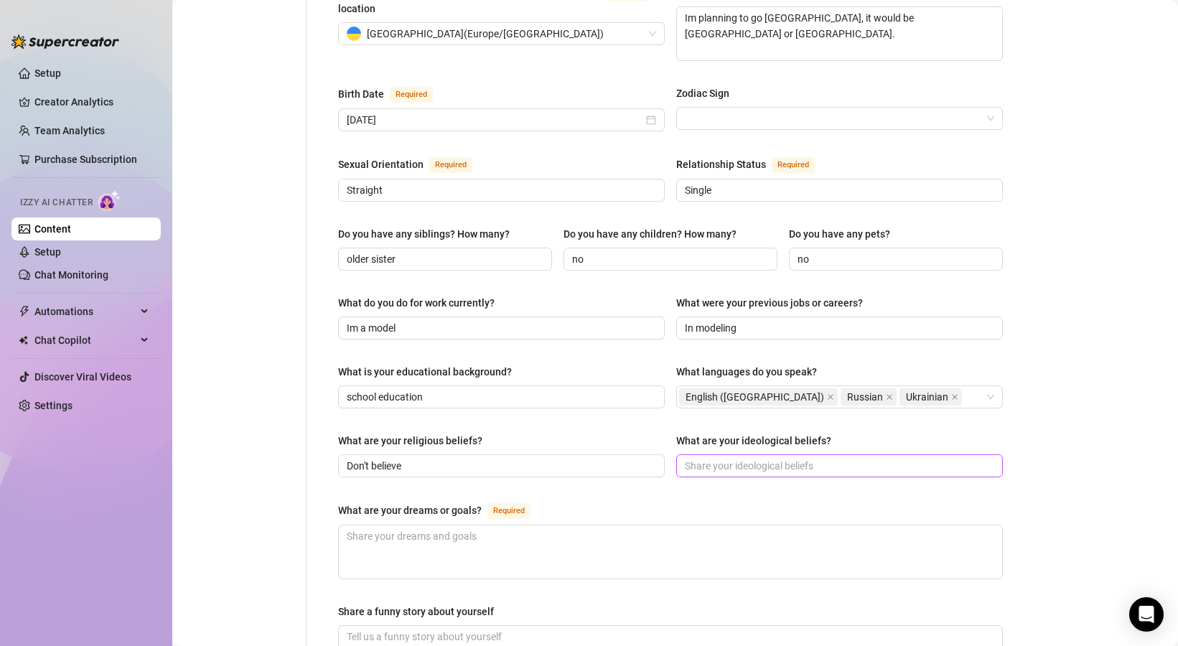
click at [739, 454] on span at bounding box center [839, 465] width 327 height 23
click at [696, 454] on span at bounding box center [839, 465] width 327 height 23
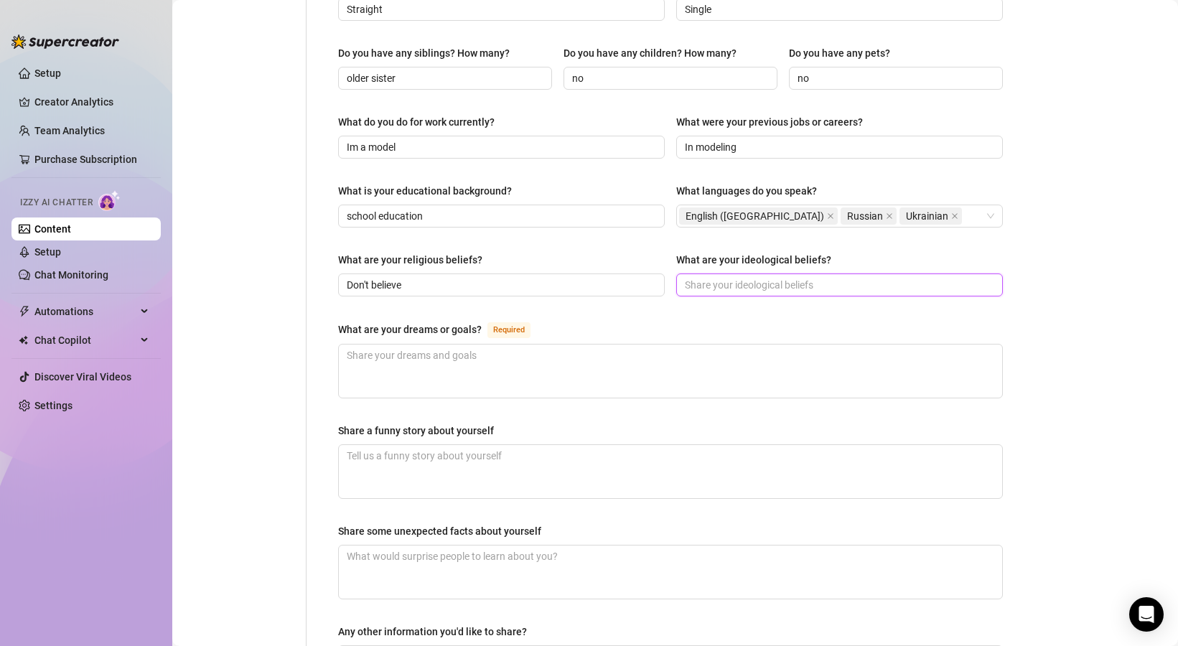
scroll to position [627, 0]
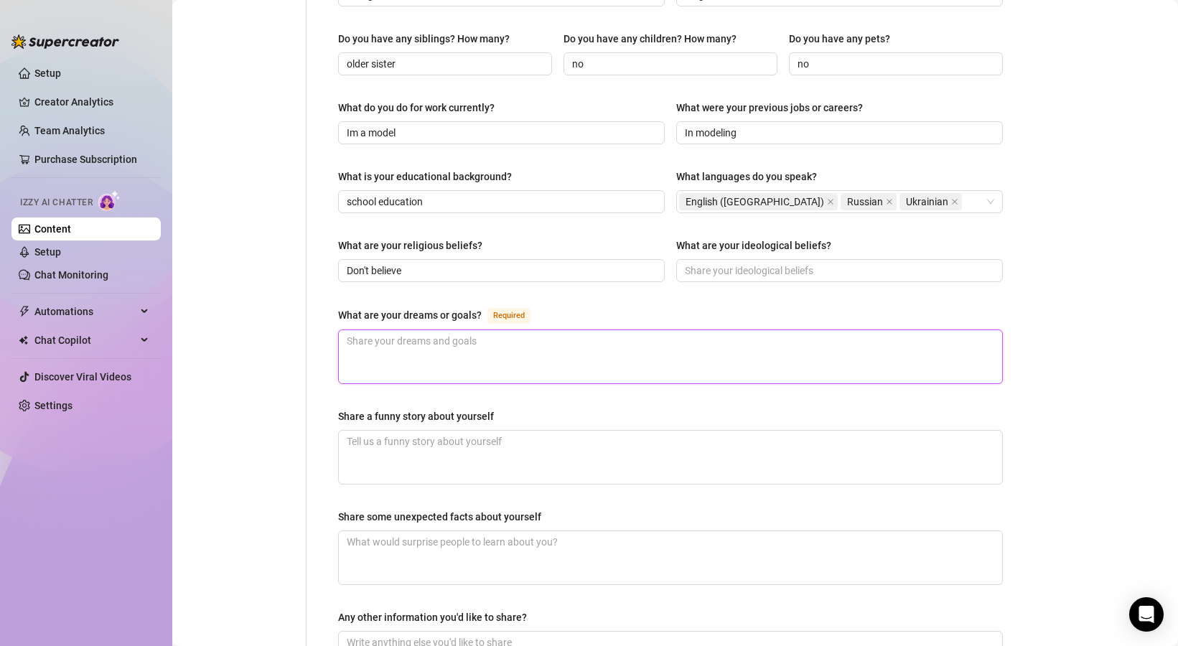
click at [569, 340] on textarea "What are your dreams or goals? Required" at bounding box center [670, 356] width 663 height 53
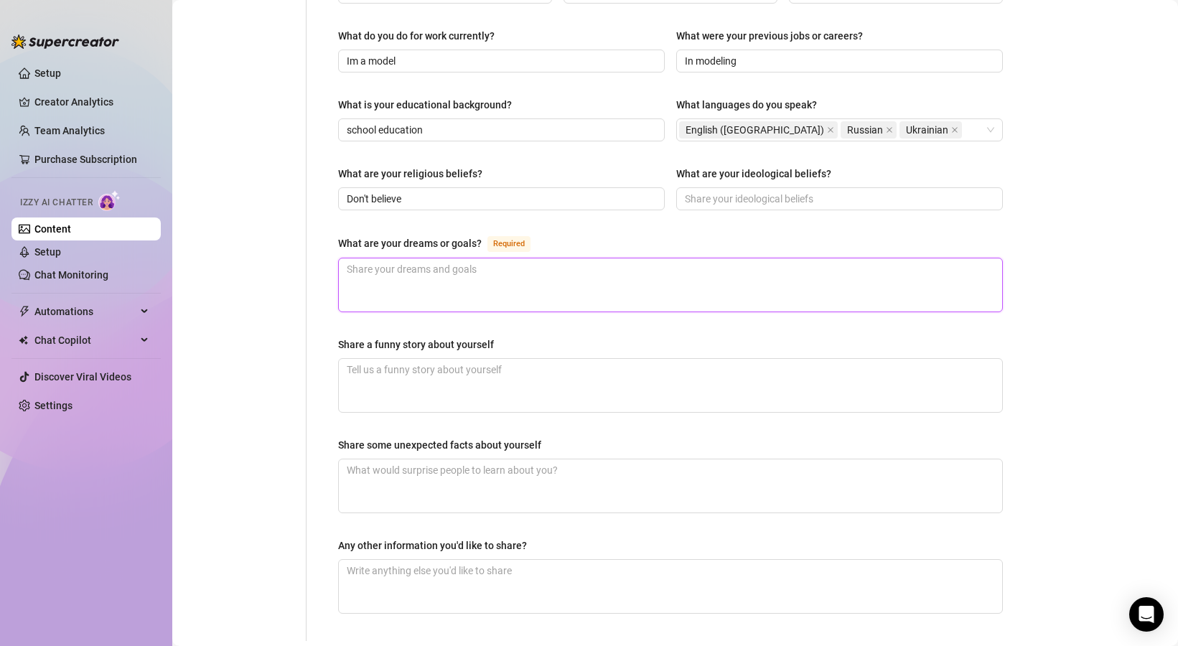
scroll to position [697, 0]
click at [461, 260] on textarea "I would like to buy a large house" at bounding box center [670, 286] width 663 height 53
click at [606, 260] on textarea "I would like to buy a large at least 3 floors house" at bounding box center [670, 286] width 663 height 53
type textarea "I would like to buy a large at least 3 floors house in [GEOGRAPHIC_DATA]"
click at [685, 297] on div "Name Required [PERSON_NAME](s) Gender Required [DEMOGRAPHIC_DATA] [DEMOGRAPHIC_…" at bounding box center [670, 41] width 665 height 1174
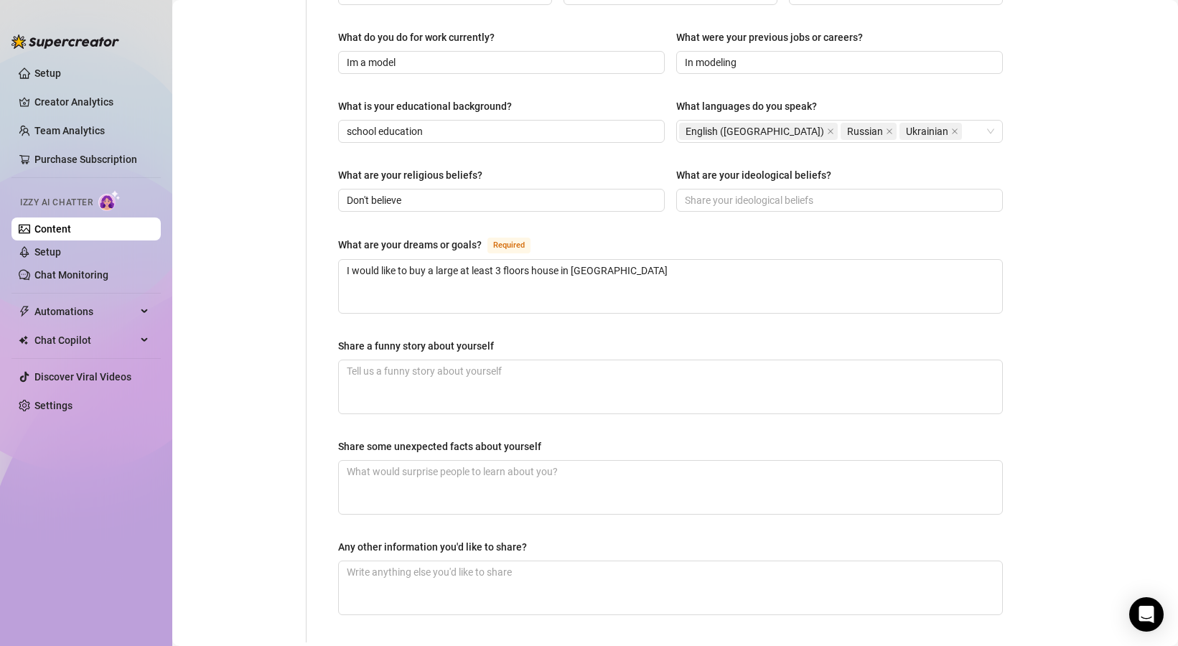
click at [685, 338] on div "Share a funny story about yourself" at bounding box center [670, 349] width 665 height 22
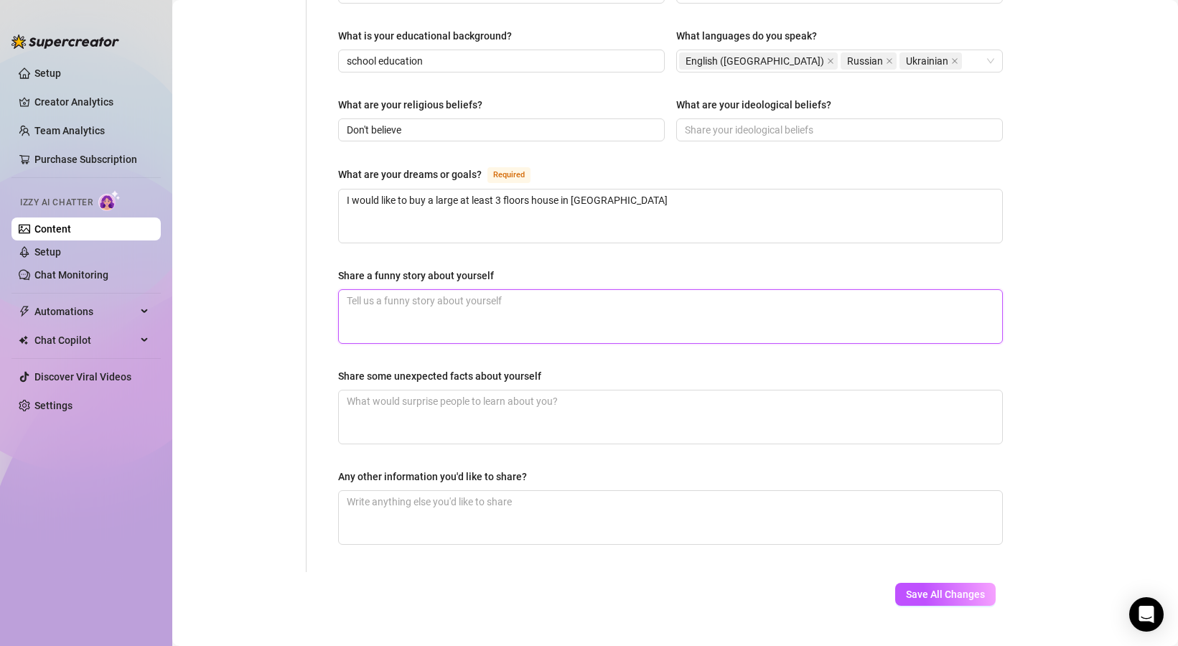
click at [680, 314] on textarea "Share a funny story about yourself" at bounding box center [670, 316] width 663 height 53
click at [490, 290] on textarea "Share a funny story about yourself" at bounding box center [670, 316] width 663 height 53
click at [500, 290] on textarea "Share a funny story about yourself" at bounding box center [670, 316] width 663 height 53
